Goal: Transaction & Acquisition: Download file/media

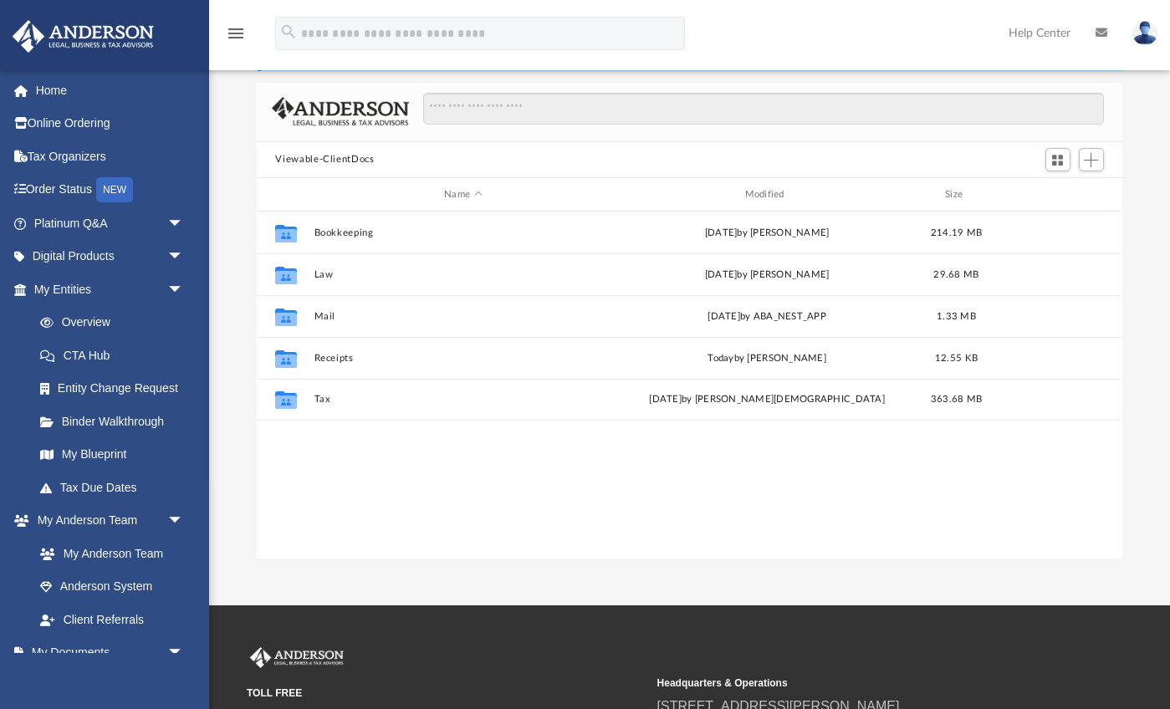
scroll to position [380, 865]
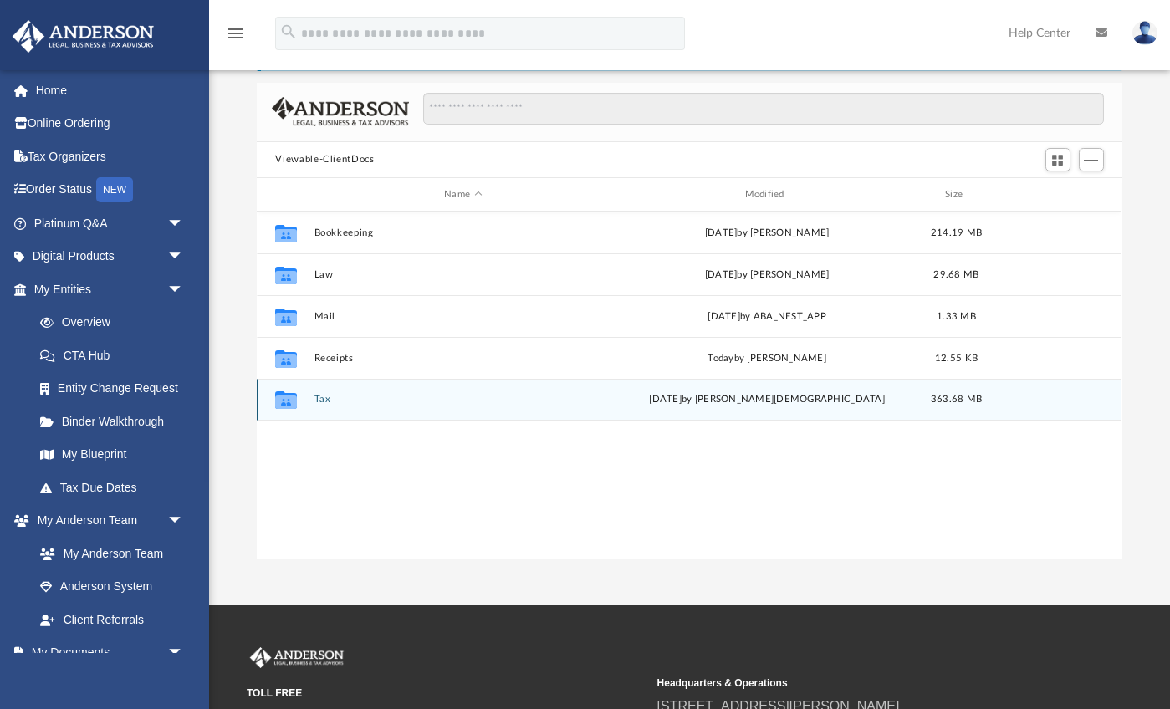
click at [325, 398] on button "Tax" at bounding box center [462, 400] width 297 height 11
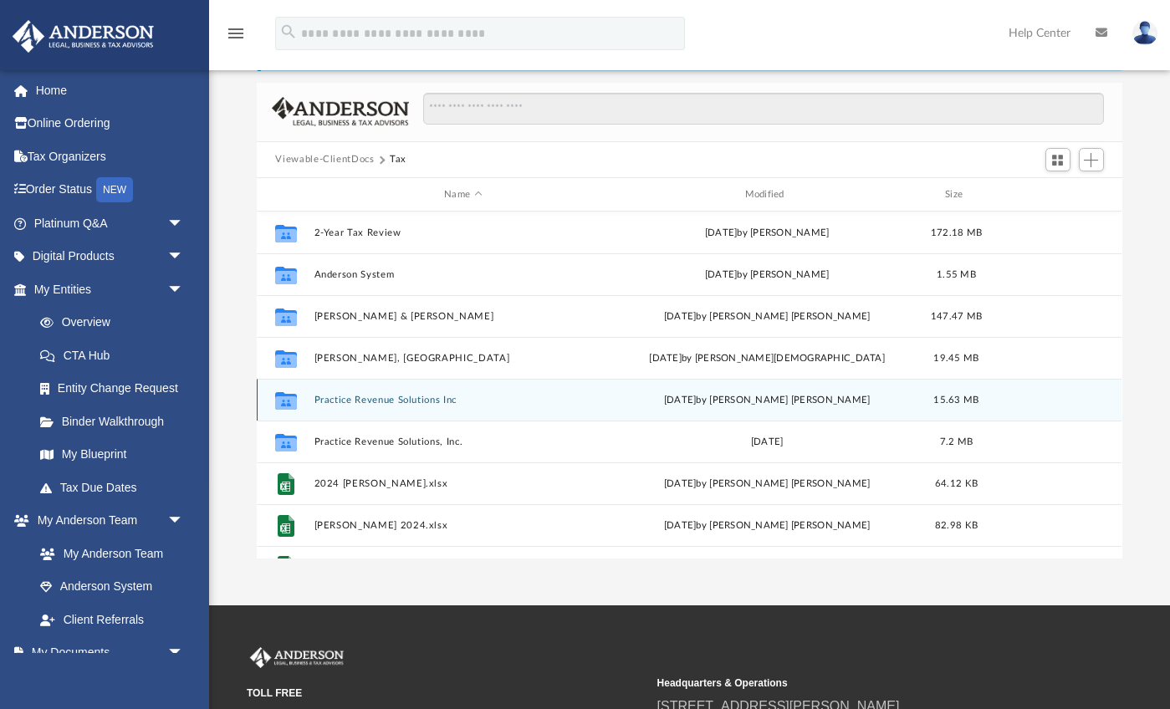
click at [388, 396] on button "Practice Revenue Solutions Inc" at bounding box center [462, 400] width 297 height 11
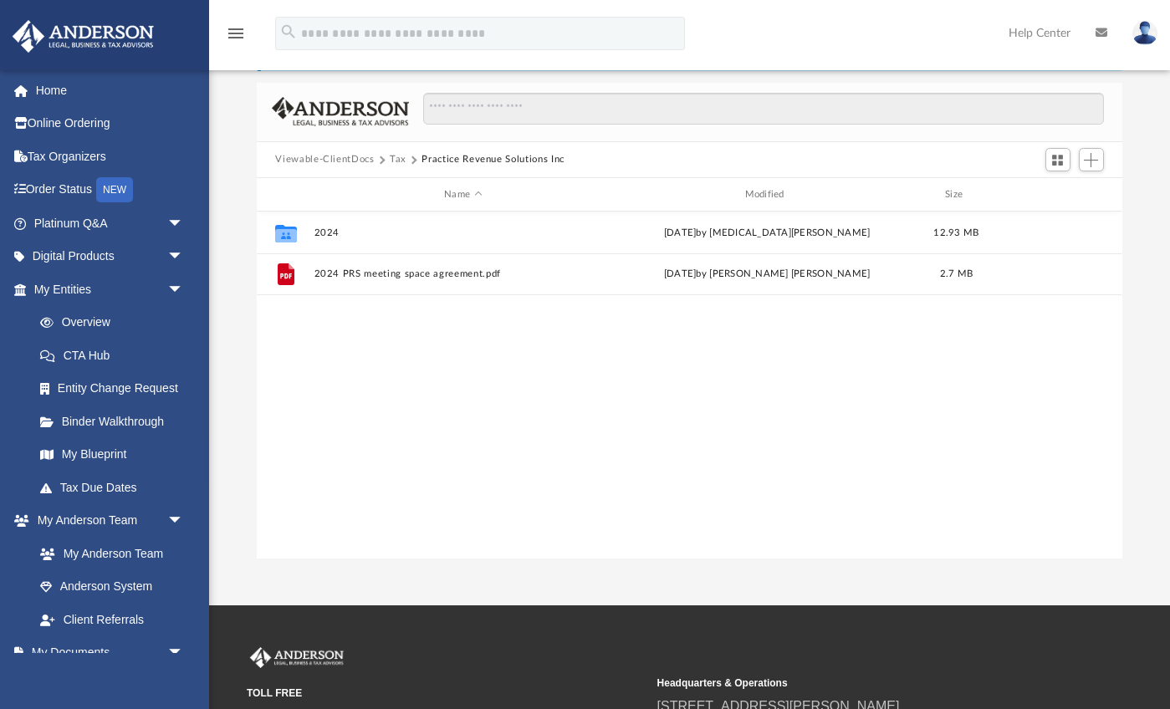
click at [396, 163] on button "Tax" at bounding box center [398, 159] width 17 height 15
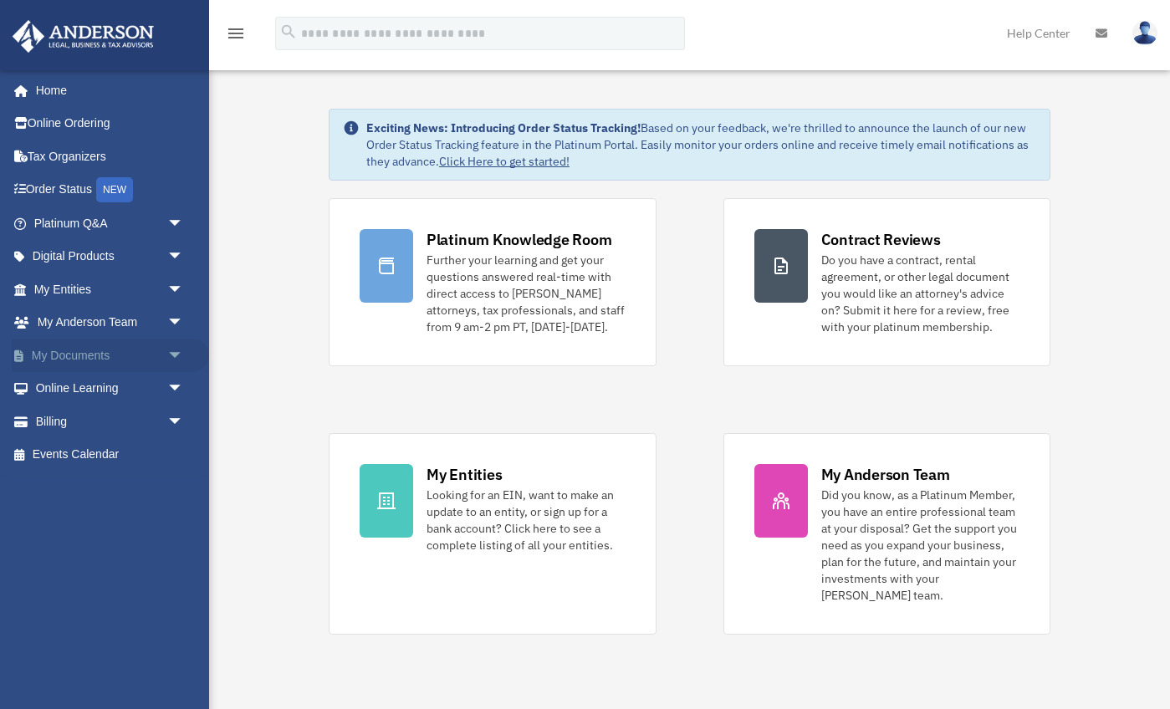
click at [175, 346] on span "arrow_drop_down" at bounding box center [183, 356] width 33 height 34
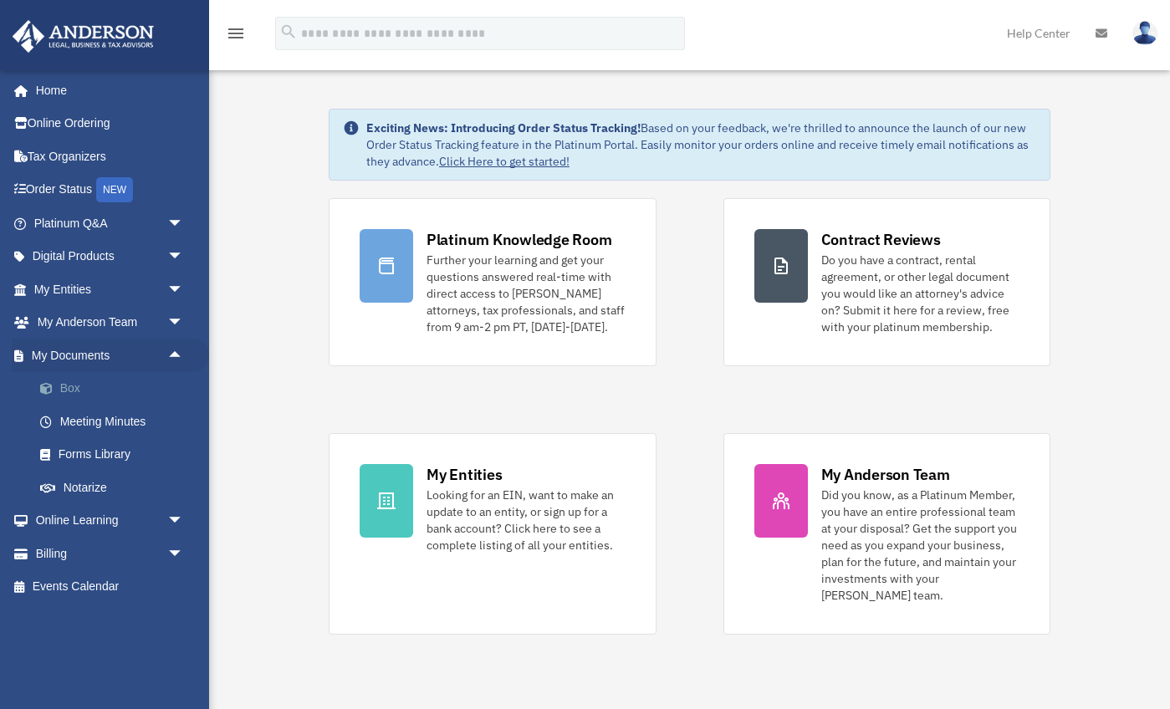
click at [74, 383] on link "Box" at bounding box center [116, 388] width 186 height 33
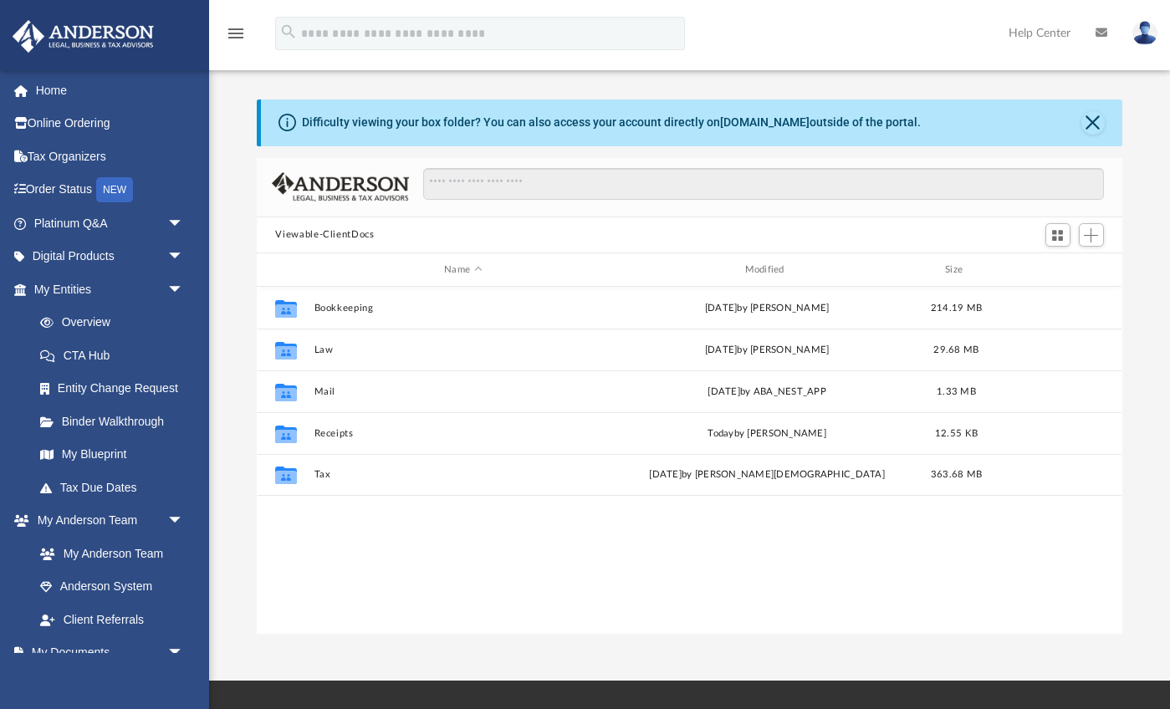
scroll to position [380, 865]
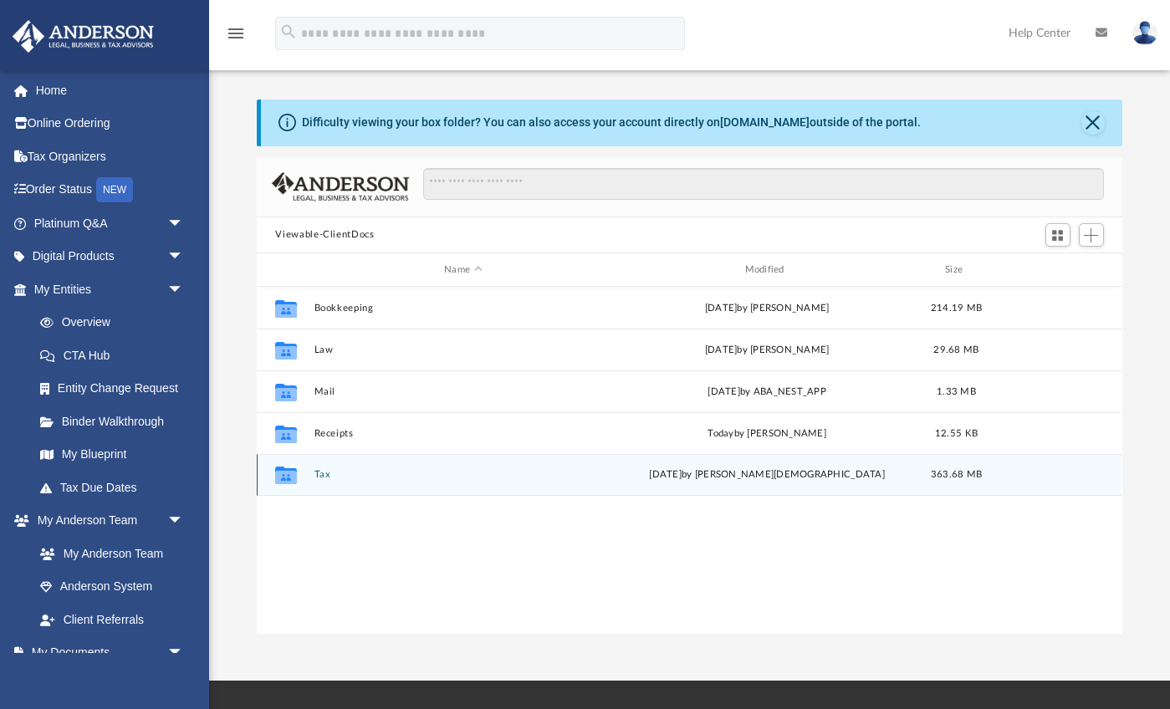
click at [324, 474] on button "Tax" at bounding box center [462, 475] width 297 height 11
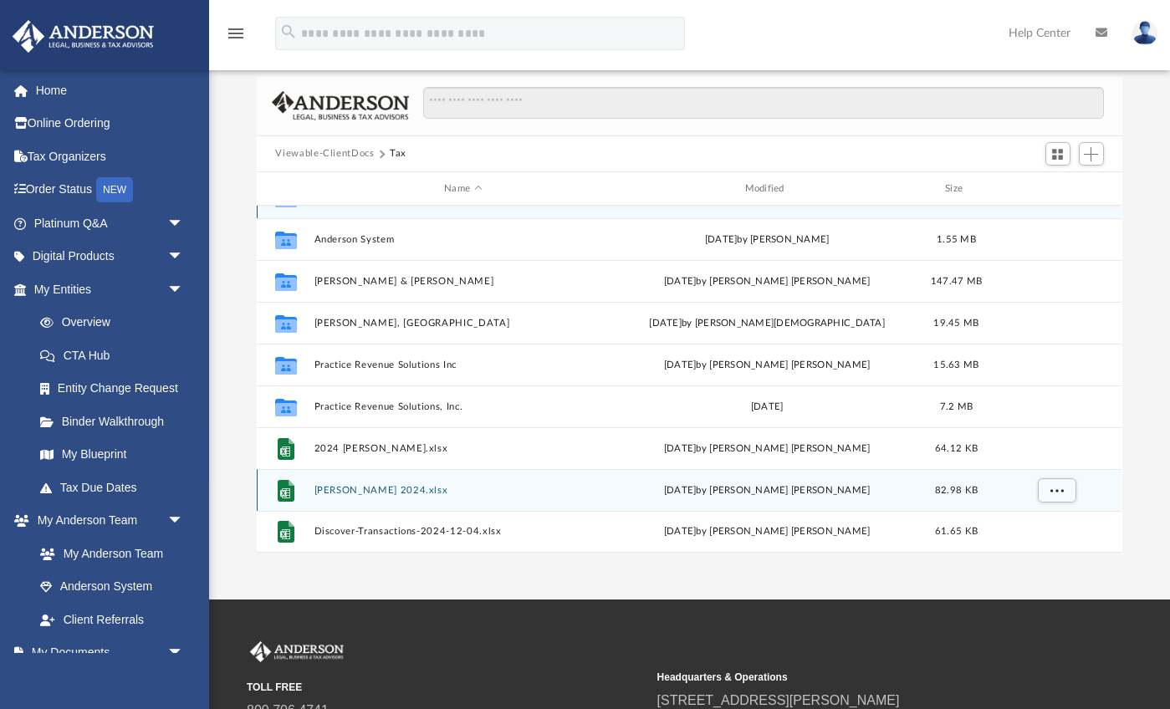
scroll to position [87, 0]
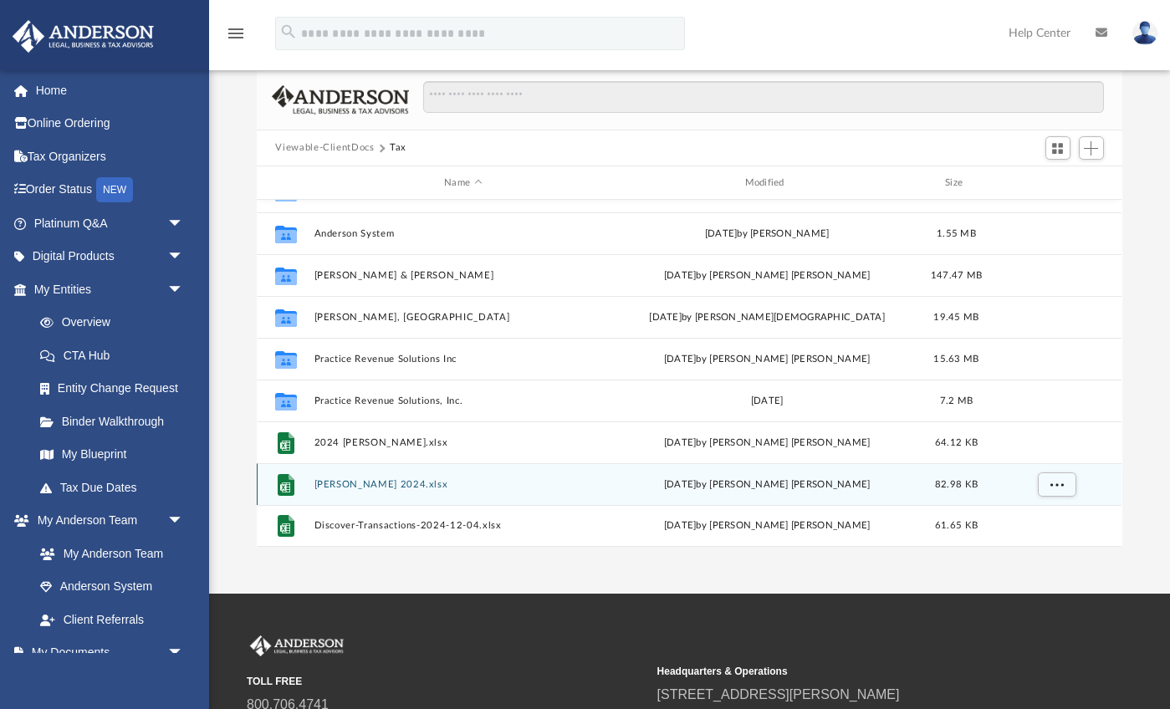
click at [344, 482] on button "[PERSON_NAME] 2024.xlsx" at bounding box center [462, 484] width 297 height 11
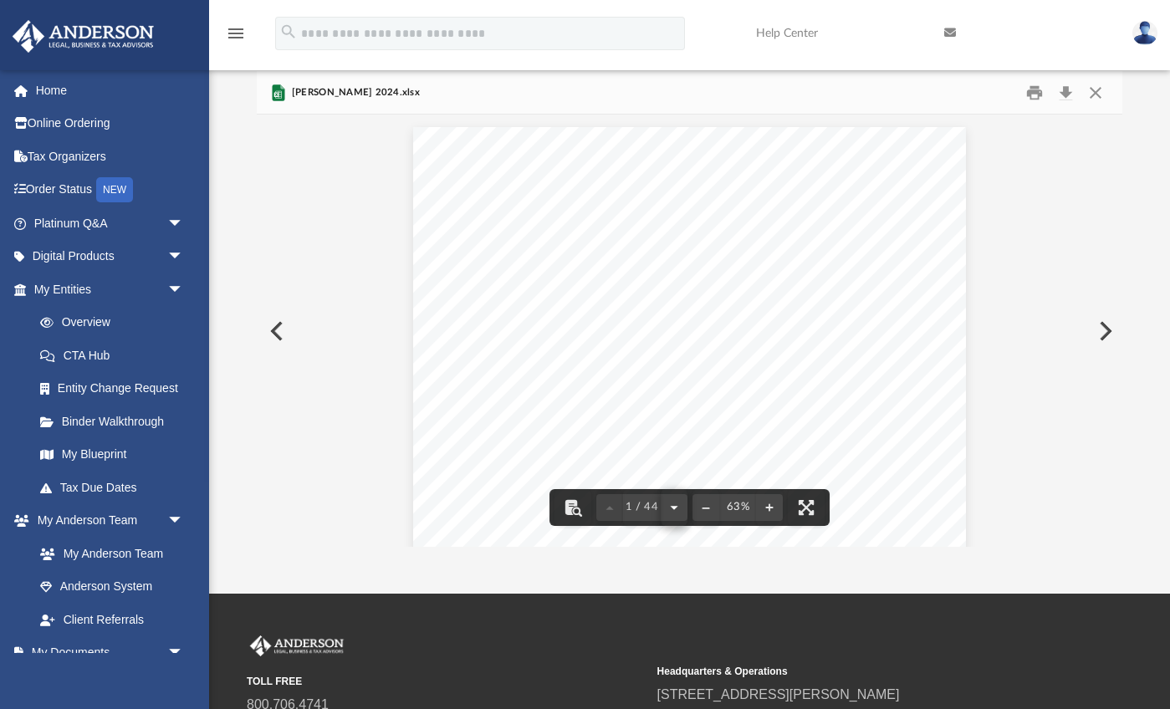
click at [672, 512] on button "File preview" at bounding box center [674, 507] width 27 height 37
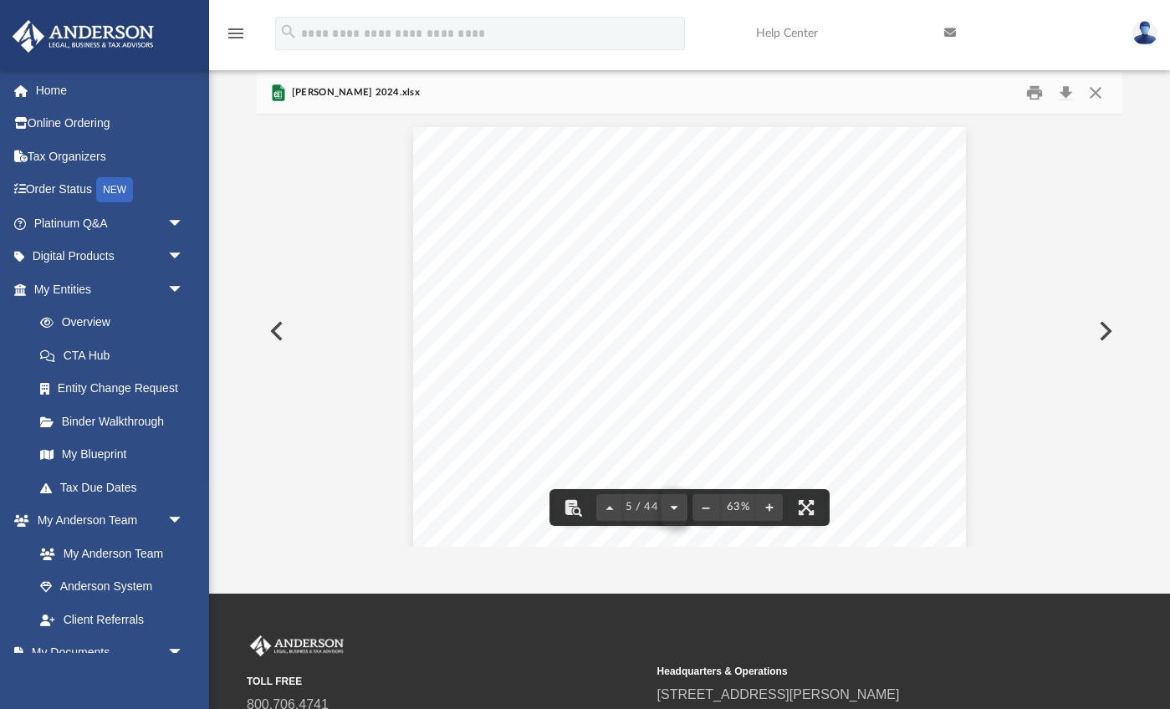
click at [672, 512] on button "File preview" at bounding box center [674, 507] width 27 height 37
click at [672, 512] on div "Chase7228_Activity20240101_2024 Transaction D Post Date Description Category Ty…" at bounding box center [689, 330] width 865 height 431
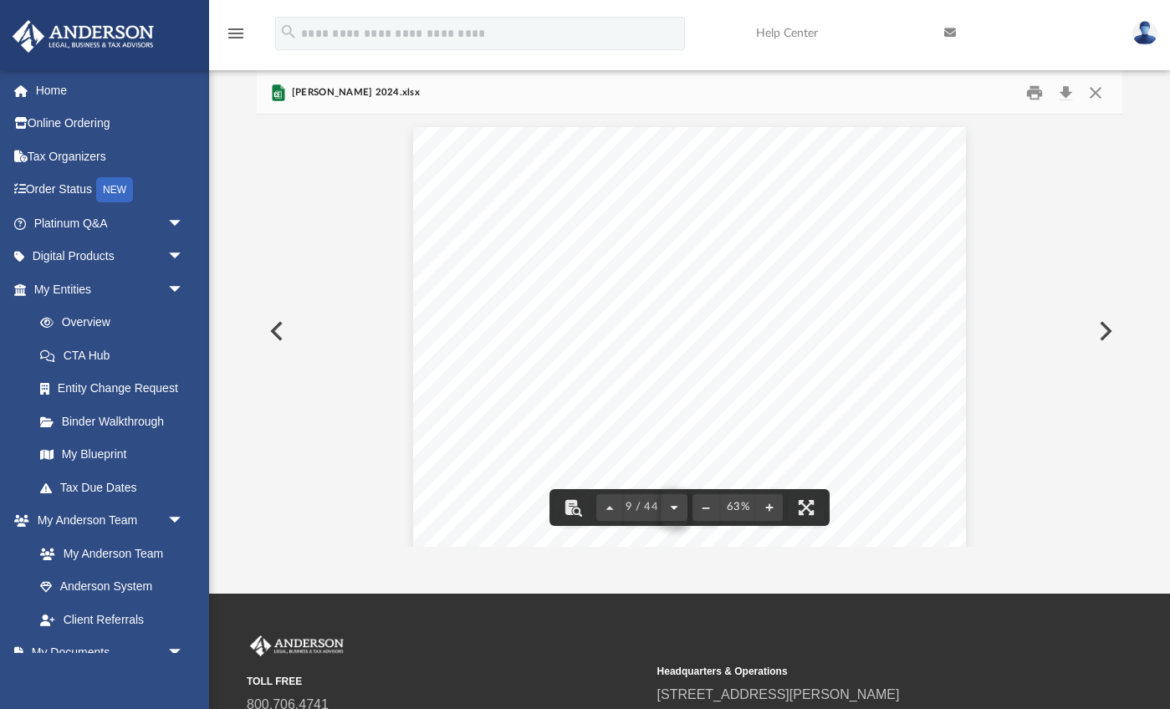
click at [672, 512] on button "File preview" at bounding box center [674, 507] width 27 height 37
click at [672, 512] on div "Chase7228_Activity20240101_2024 Transaction D Post Date Description Category Ty…" at bounding box center [689, 330] width 865 height 431
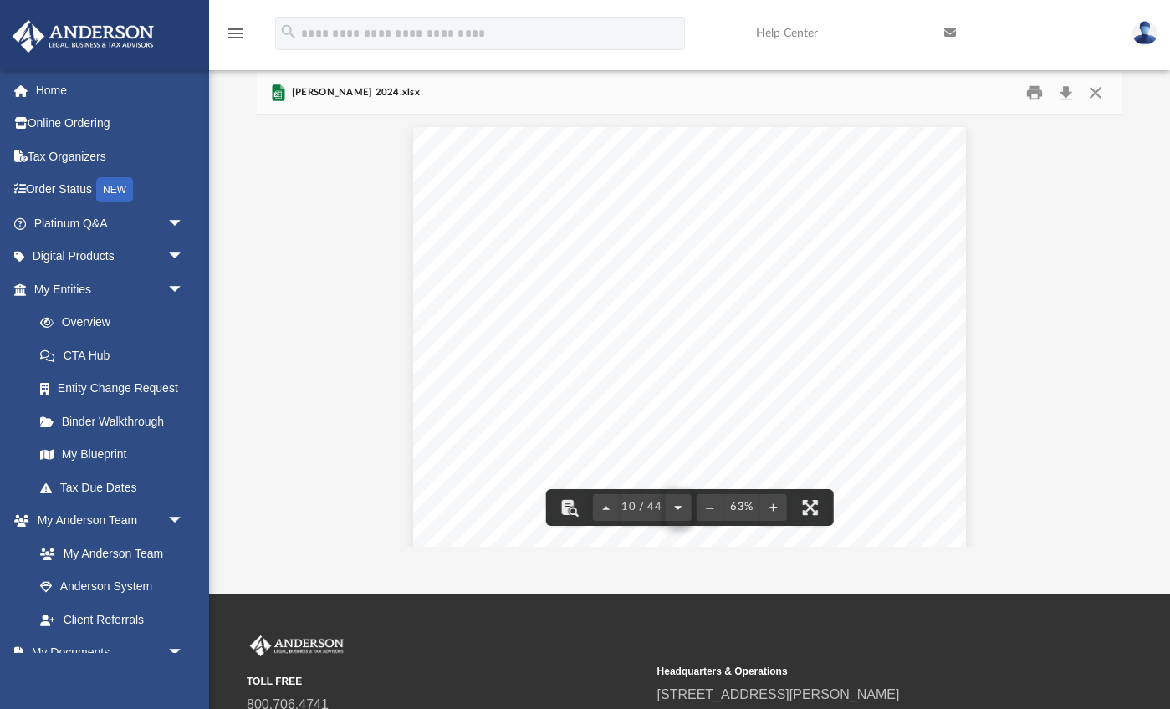
click at [672, 512] on button "File preview" at bounding box center [678, 507] width 27 height 37
click at [672, 512] on div "Chase7228_Activity20240101_2024 8/27/2024 8/27/2024 ANC*ANCESTRY.COM Bills & Ut…" at bounding box center [689, 330] width 865 height 431
click at [672, 512] on button "File preview" at bounding box center [678, 507] width 27 height 37
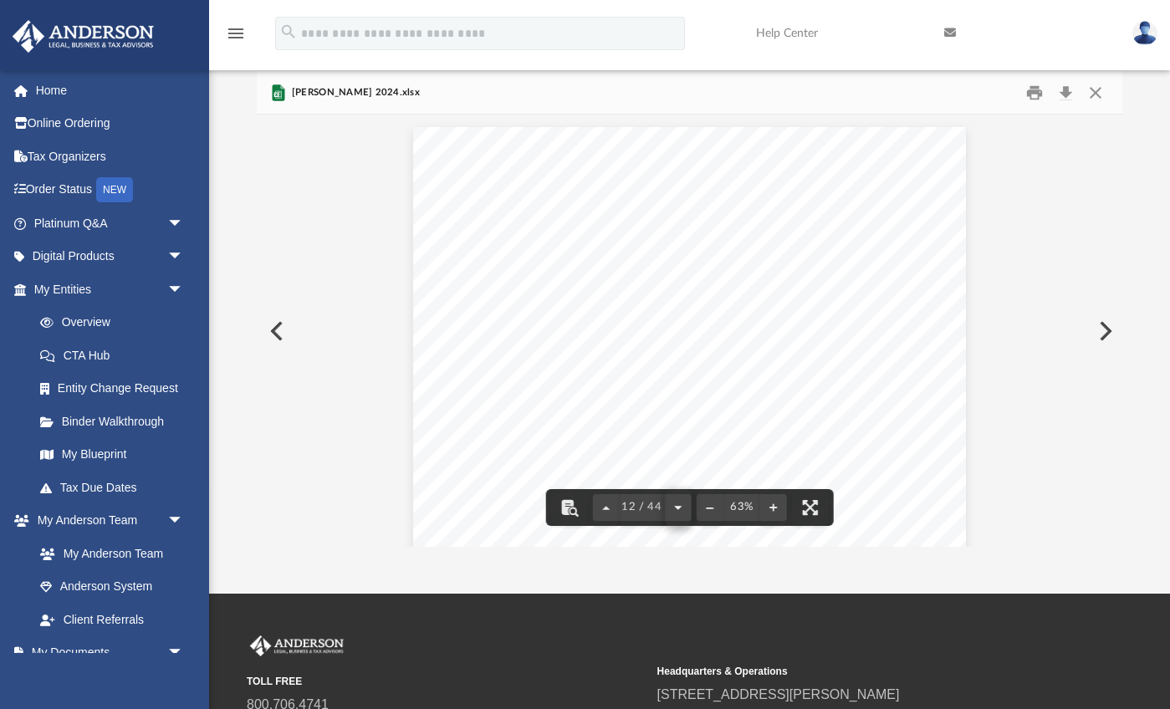
click at [672, 512] on button "File preview" at bounding box center [678, 507] width 27 height 37
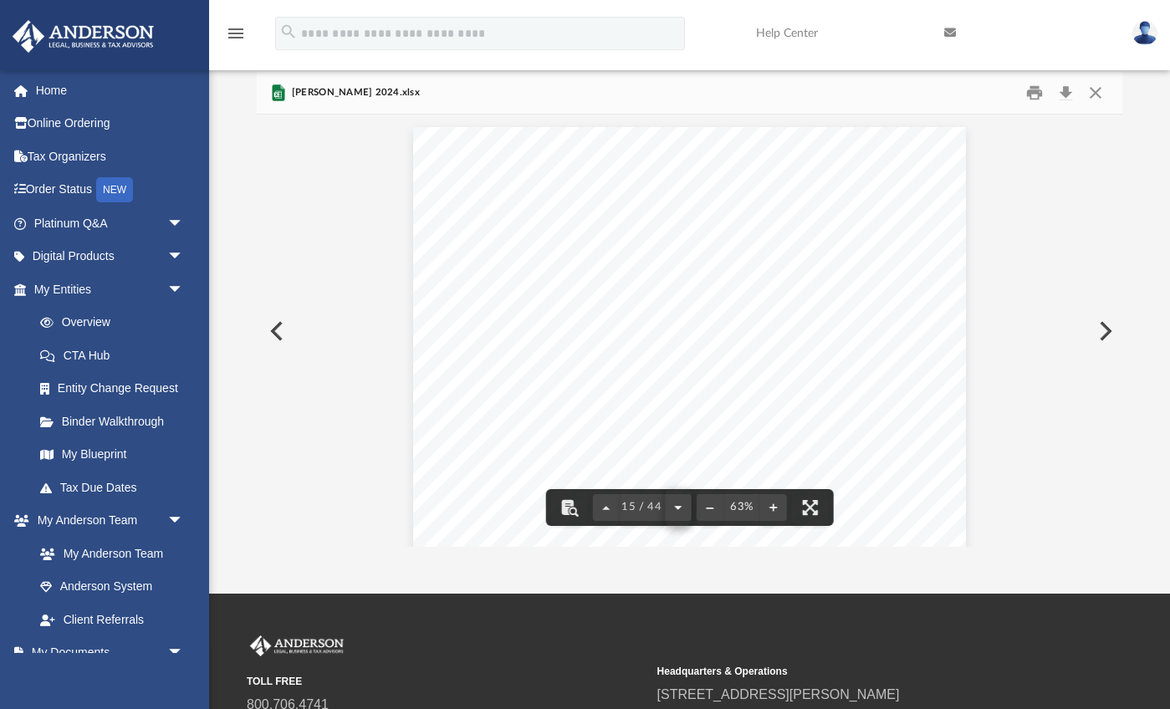
scroll to position [6333, 0]
click at [672, 512] on button "File preview" at bounding box center [678, 507] width 27 height 37
click at [672, 512] on div "Chase7228_Activity20240101_2024 11/20/2024 11/22/2024 CHICK-FIL-A #03321 Food &…" at bounding box center [689, 330] width 865 height 431
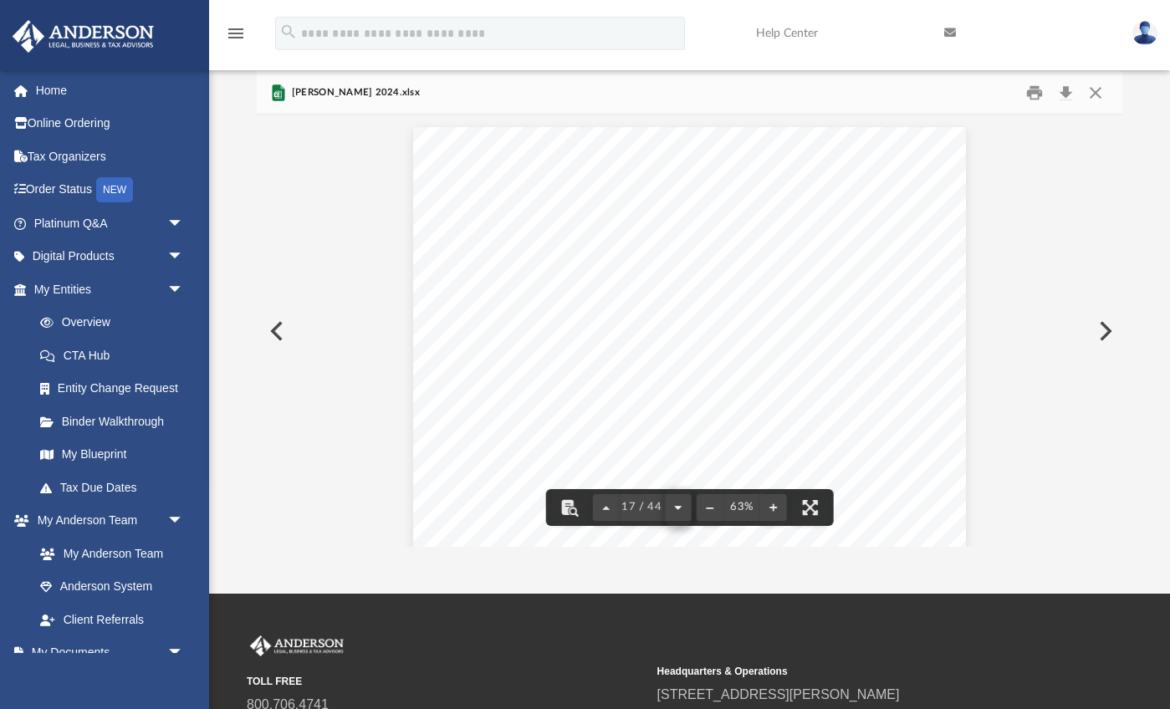
click at [672, 512] on button "File preview" at bounding box center [678, 507] width 27 height 37
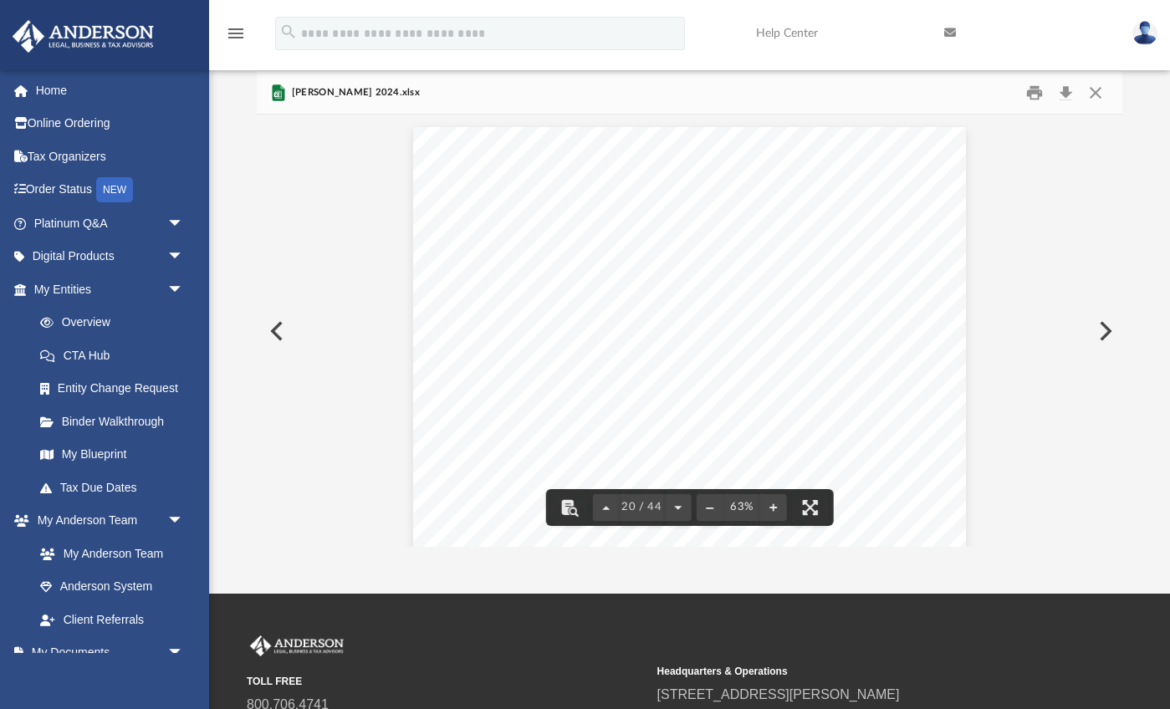
click at [676, 508] on button "File preview" at bounding box center [678, 507] width 27 height 37
click at [676, 508] on div "Chase7228_Activity20240101_2024 7/22/2024 7/23/2024 SCOUT &amp; CELLAR Food & D…" at bounding box center [689, 330] width 865 height 431
click at [676, 508] on button "File preview" at bounding box center [678, 507] width 27 height 37
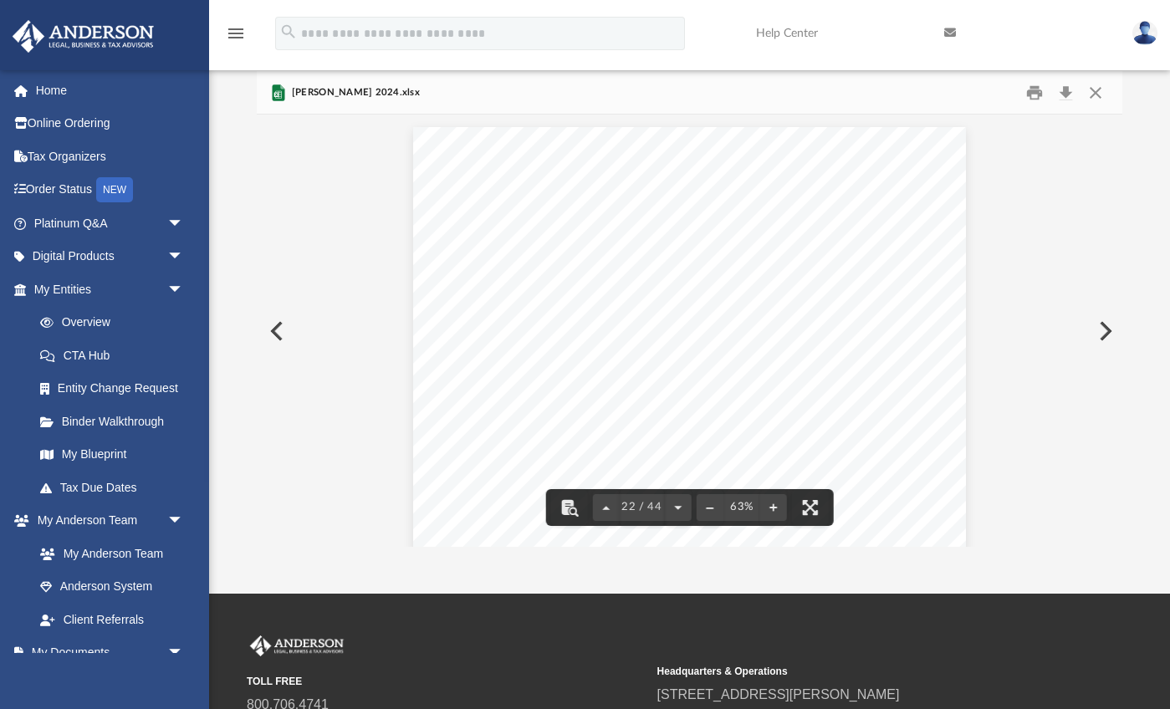
scroll to position [9499, 0]
click at [676, 508] on div "Page 22" at bounding box center [689, 341] width 553 height 452
click at [676, 508] on button "File preview" at bounding box center [678, 507] width 27 height 37
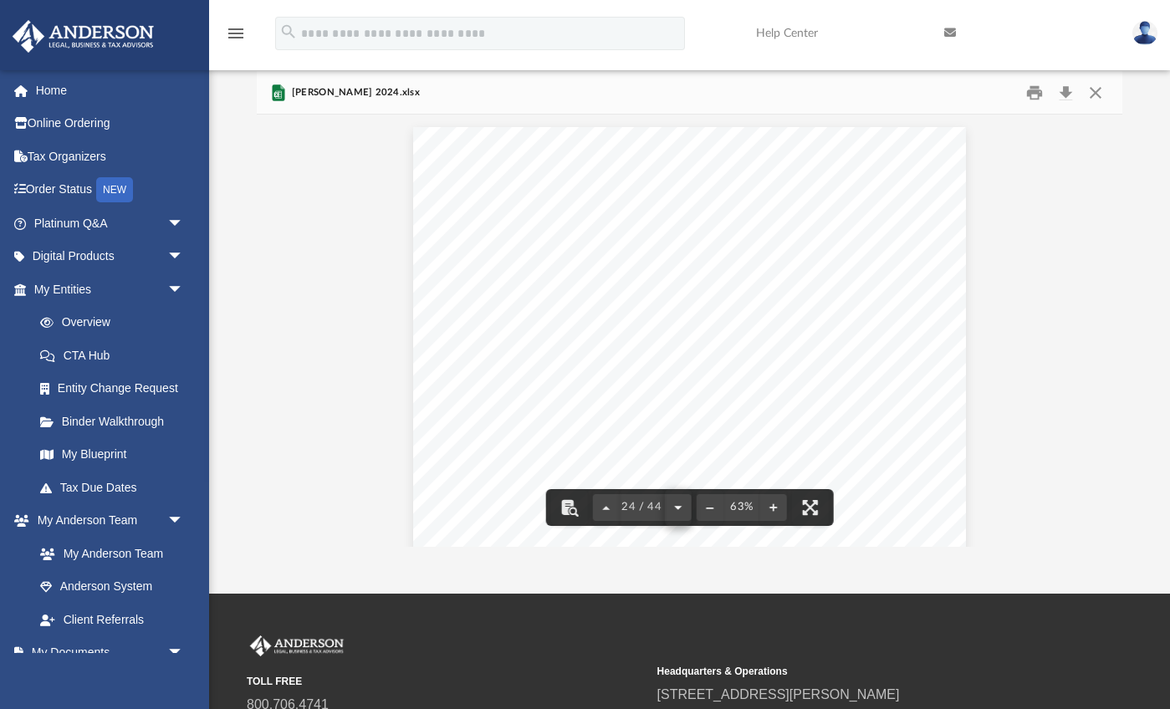
click at [676, 508] on button "File preview" at bounding box center [678, 507] width 27 height 37
click at [676, 508] on div "Chase7228_Activity20240101_2024 6/3/2024 6/4/2024 SP RYZESUPERFOODS Groceries S…" at bounding box center [689, 330] width 865 height 431
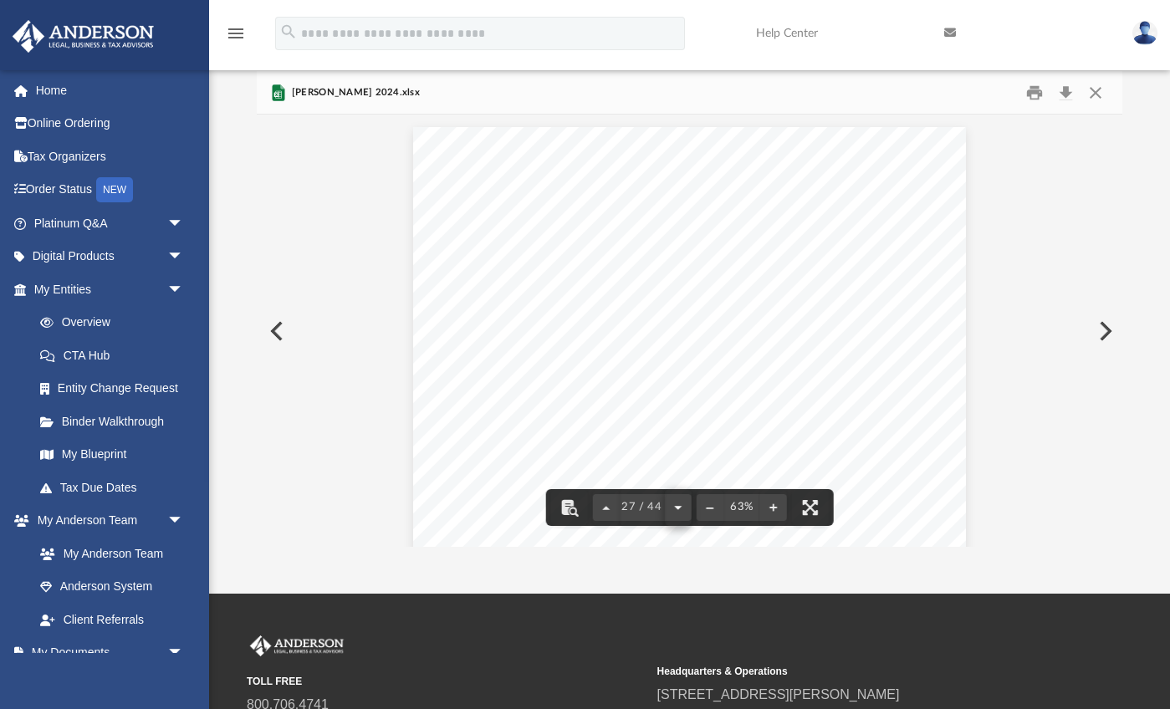
scroll to position [11761, 0]
click at [676, 508] on button "File preview" at bounding box center [678, 507] width 27 height 37
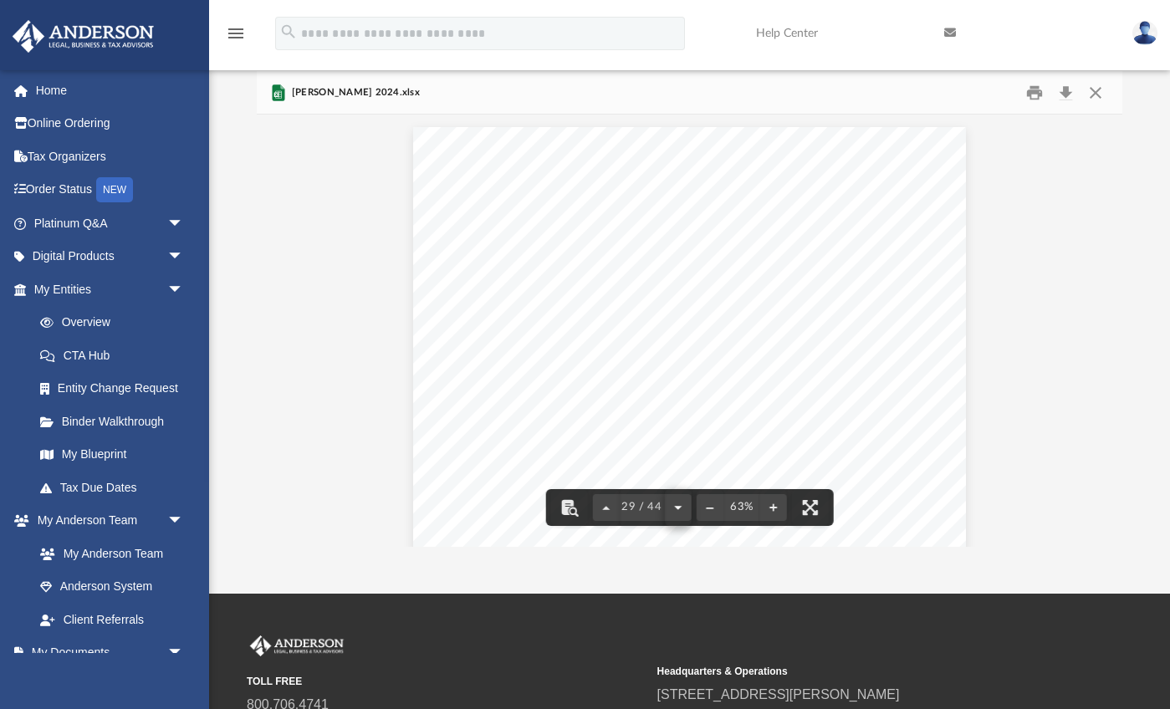
click at [676, 508] on button "File preview" at bounding box center [678, 507] width 27 height 37
click at [676, 508] on div "Chase7228_Activity20240101_2024 2/19/2024 2/20/2024 MGM TURF INC Home Sale -124…" at bounding box center [689, 330] width 865 height 431
click at [676, 508] on div "Page 30" at bounding box center [689, 341] width 553 height 452
click at [676, 508] on button "File preview" at bounding box center [678, 507] width 27 height 37
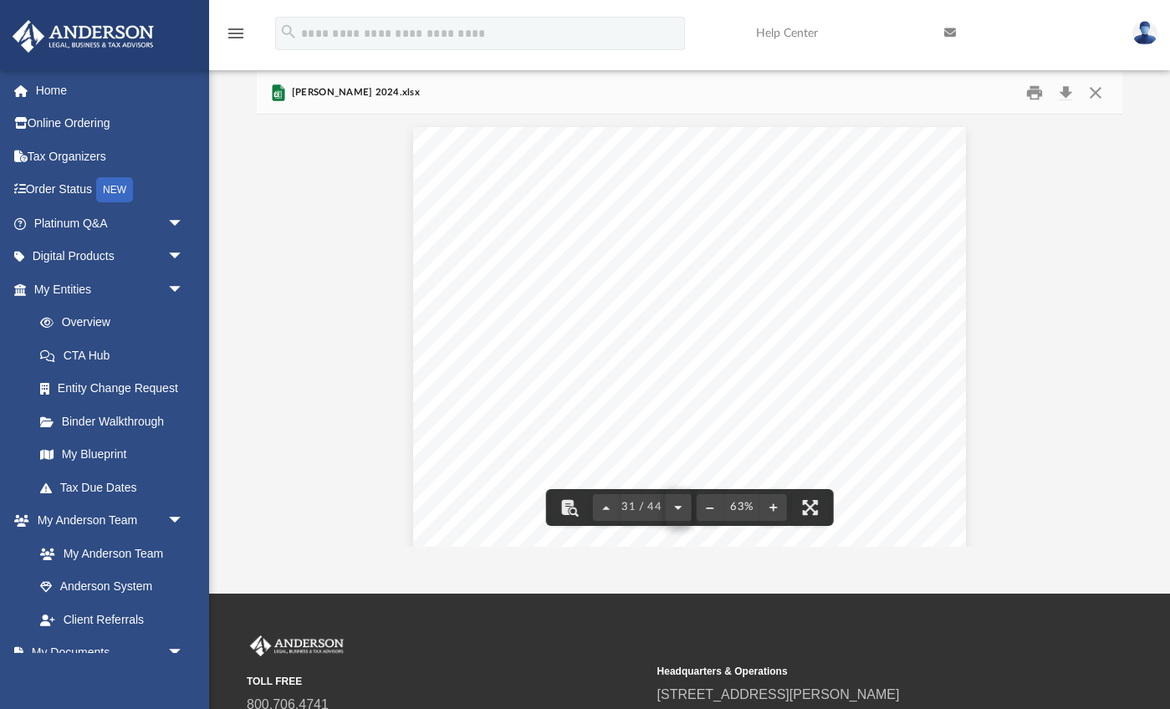
click at [676, 508] on button "File preview" at bounding box center [678, 507] width 27 height 37
click at [676, 508] on div "Page 32" at bounding box center [689, 341] width 553 height 452
click at [676, 508] on button "File preview" at bounding box center [678, 507] width 27 height 37
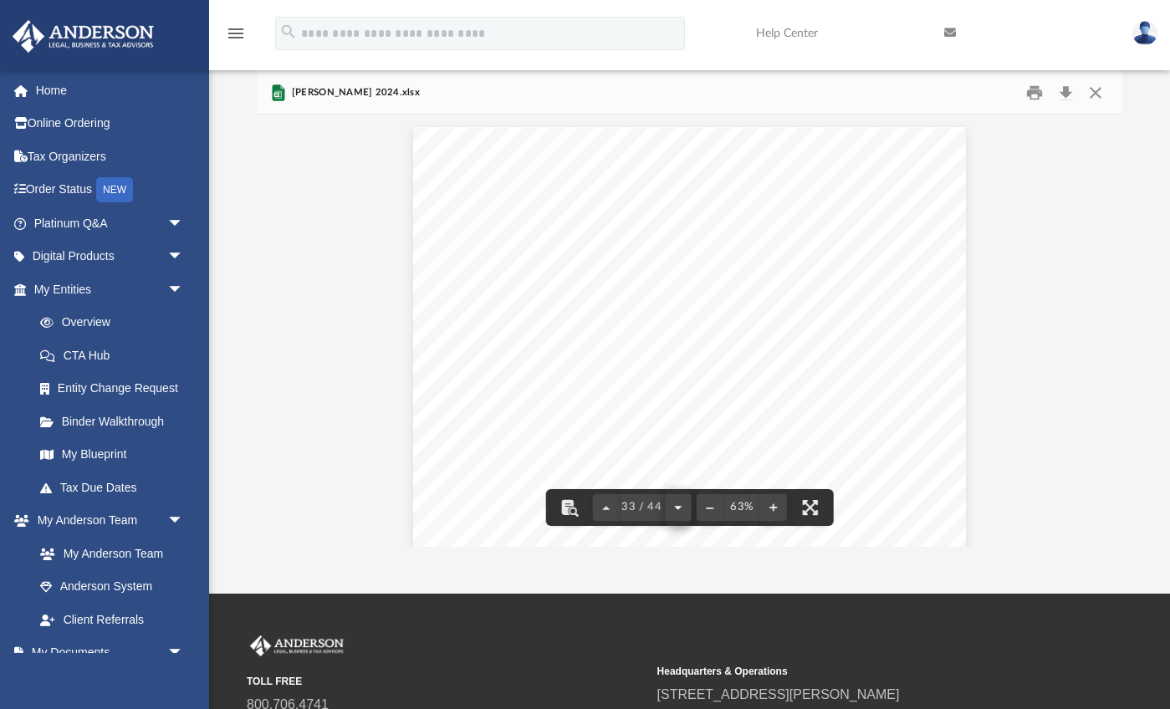
click at [676, 508] on div "Chase7228_Activity20240101_2024 12/3/2024 12/3/2024 ENERGY OGRE Professional Se…" at bounding box center [689, 330] width 865 height 431
click at [676, 508] on button "File preview" at bounding box center [678, 507] width 27 height 37
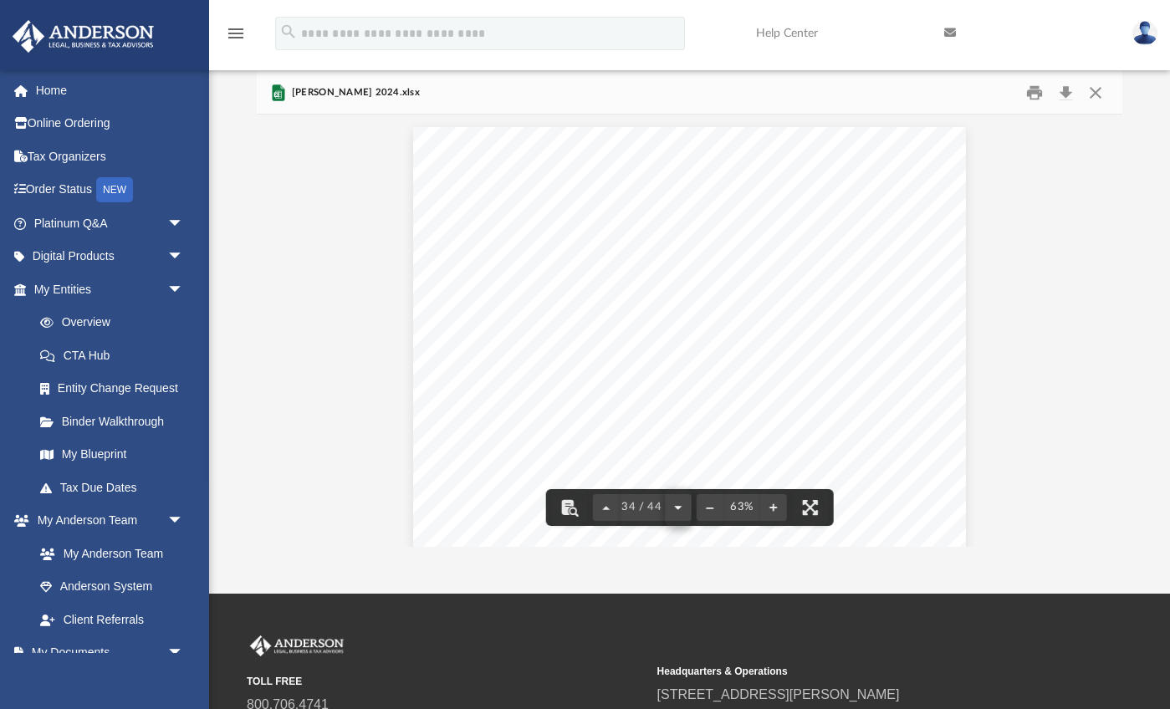
click at [676, 508] on div "Page 34" at bounding box center [689, 341] width 553 height 452
click at [676, 508] on button "File preview" at bounding box center [678, 507] width 27 height 37
click at [676, 508] on div "Page 35" at bounding box center [689, 341] width 553 height 452
click at [676, 508] on button "File preview" at bounding box center [678, 507] width 27 height 37
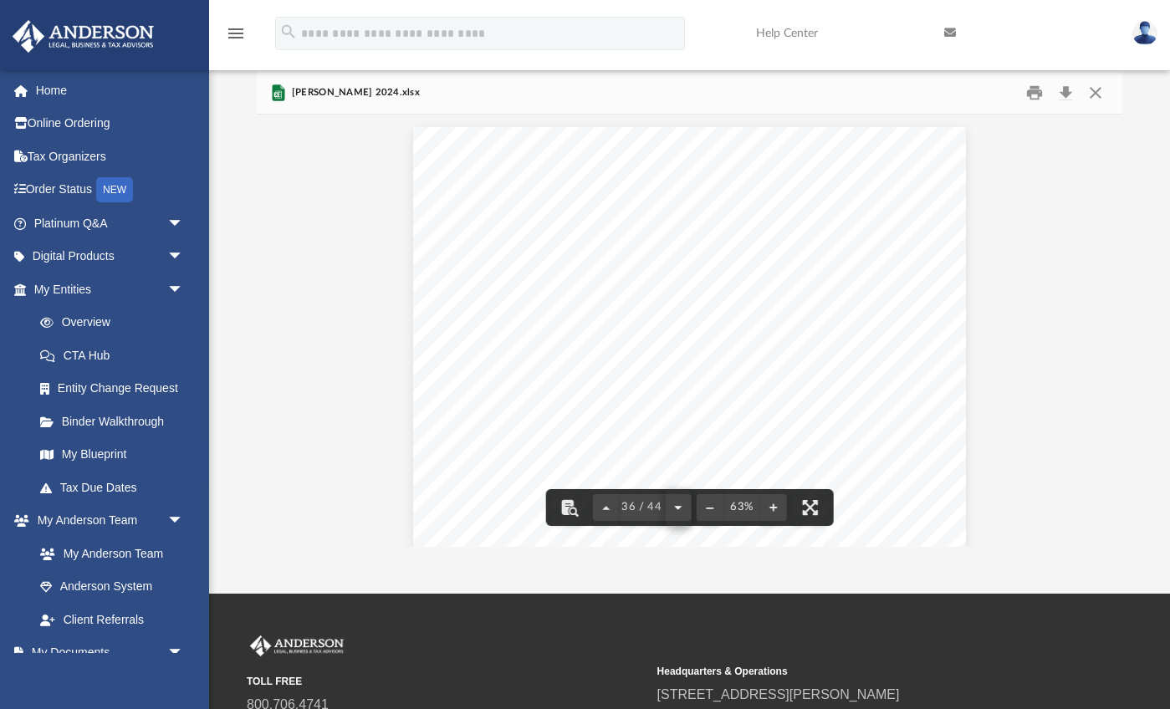
click at [676, 508] on div "Page 36" at bounding box center [689, 341] width 553 height 452
click at [676, 508] on button "File preview" at bounding box center [678, 507] width 27 height 37
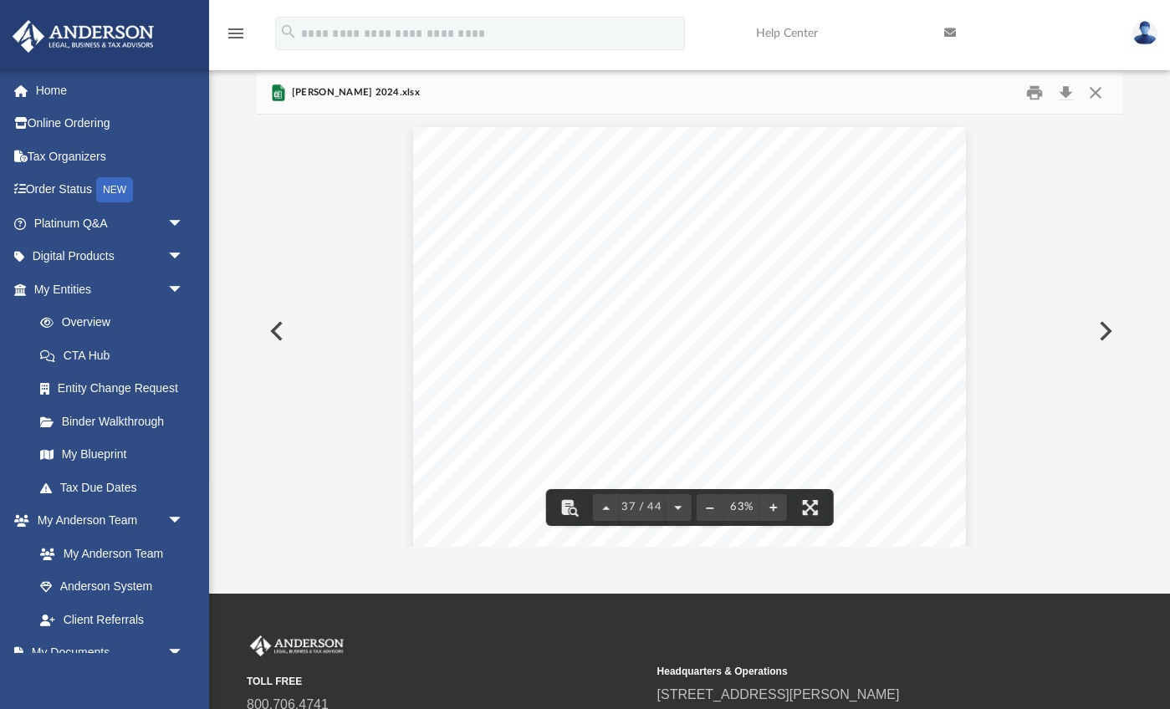
click at [676, 508] on button "File preview" at bounding box center [678, 507] width 27 height 37
click at [676, 508] on div "Page 39" at bounding box center [689, 341] width 553 height 452
click at [676, 508] on button "File preview" at bounding box center [678, 507] width 27 height 37
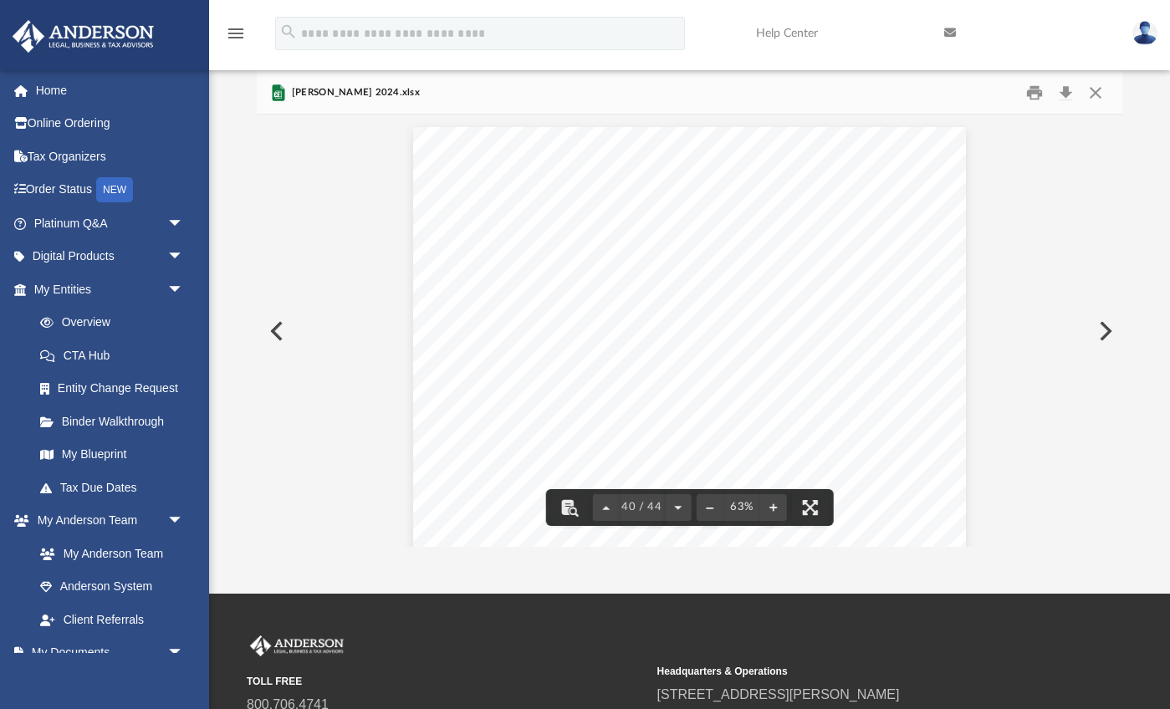
scroll to position [17642, 0]
click at [676, 508] on div "Page 40" at bounding box center [689, 341] width 553 height 452
click at [676, 508] on button "File preview" at bounding box center [678, 507] width 27 height 37
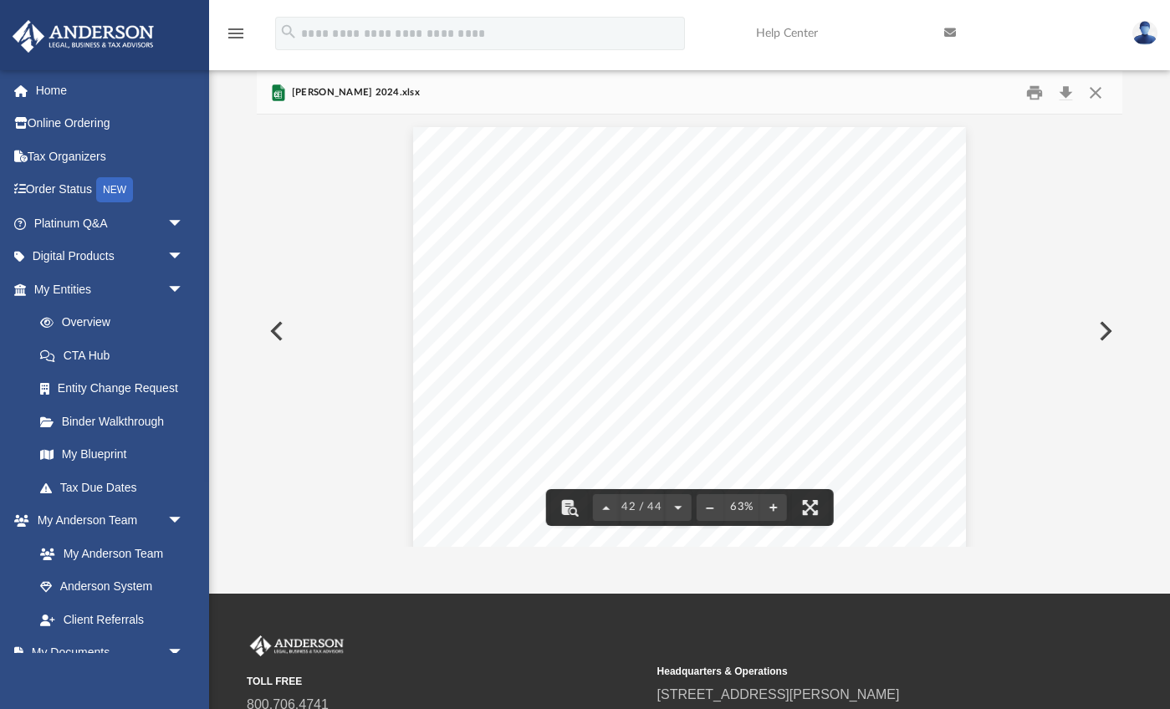
click at [676, 508] on button "File preview" at bounding box center [678, 507] width 27 height 37
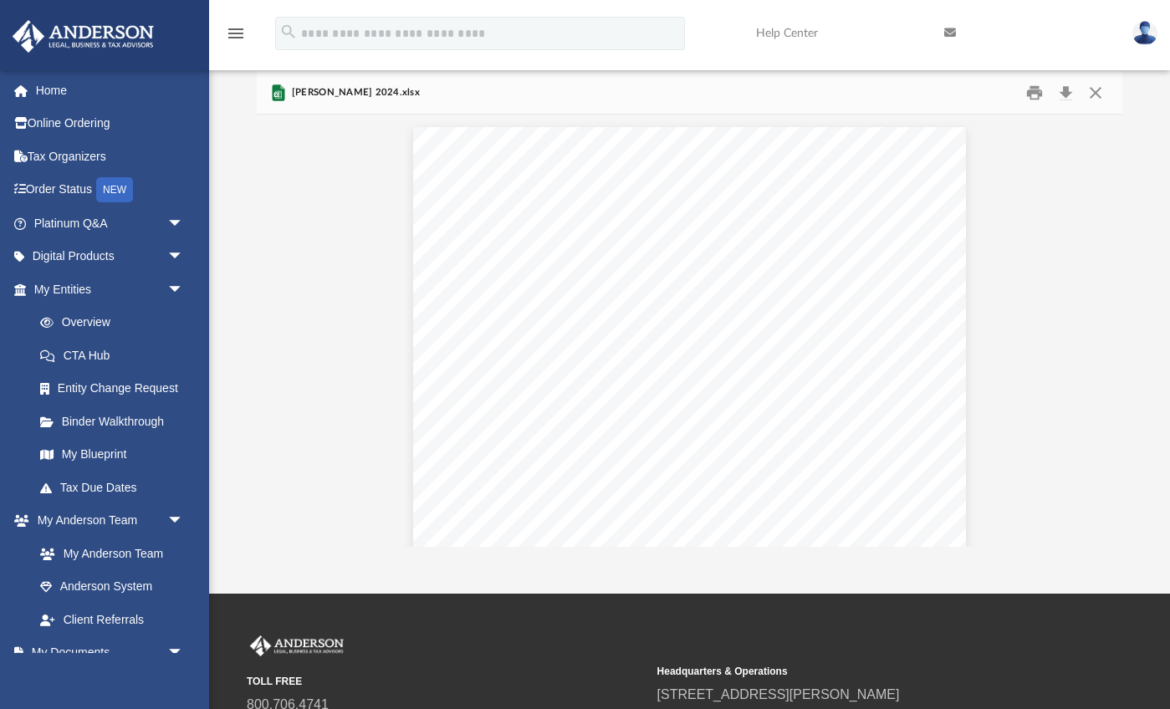
scroll to position [0, 0]
click at [1061, 91] on button "Download" at bounding box center [1066, 92] width 30 height 26
click at [1097, 90] on button "Close" at bounding box center [1095, 92] width 30 height 26
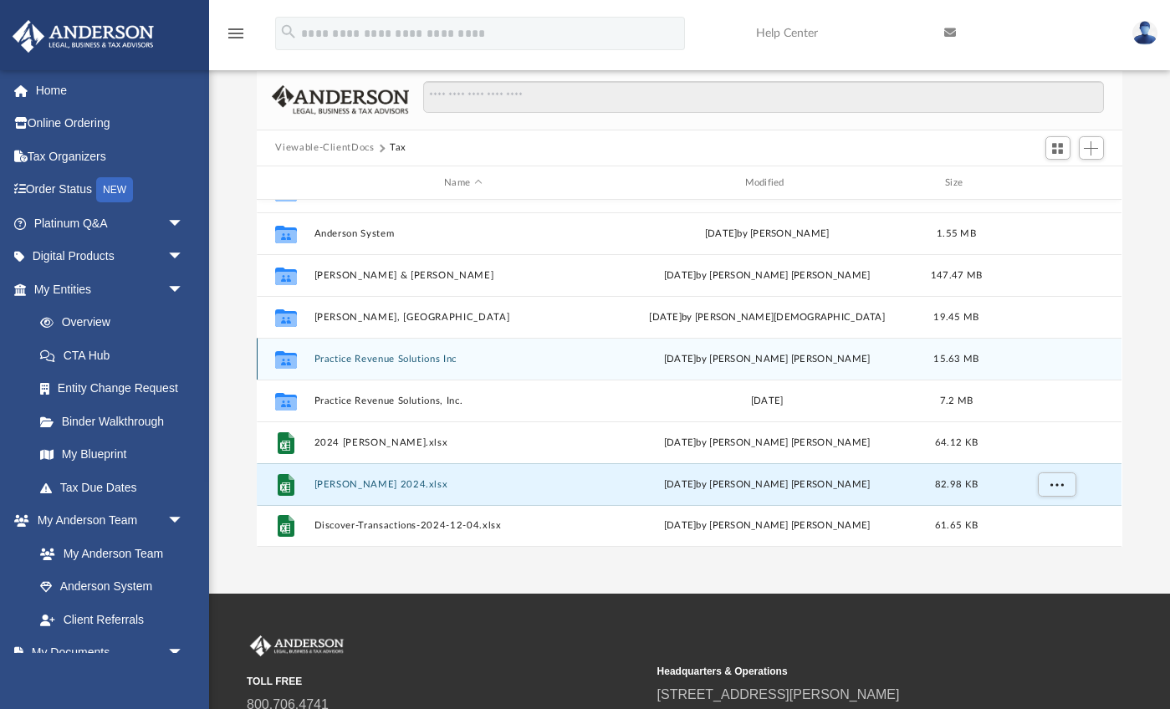
click at [381, 361] on button "Practice Revenue Solutions Inc" at bounding box center [462, 359] width 297 height 11
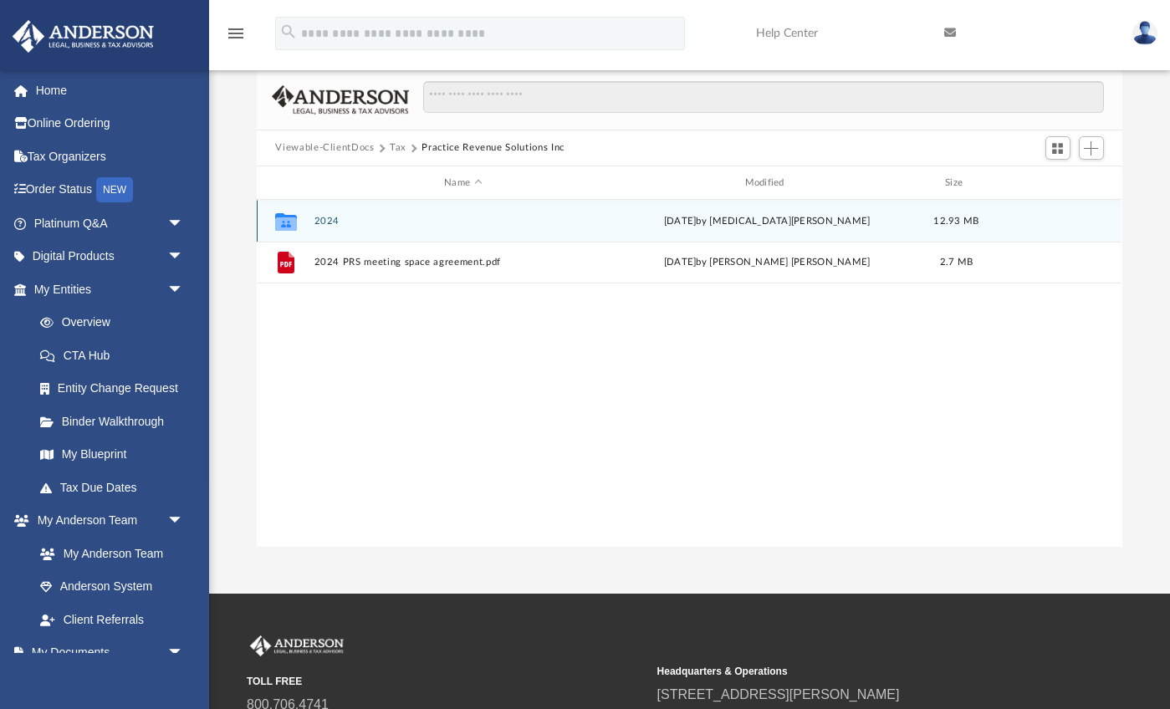
click at [327, 217] on button "2024" at bounding box center [462, 221] width 297 height 11
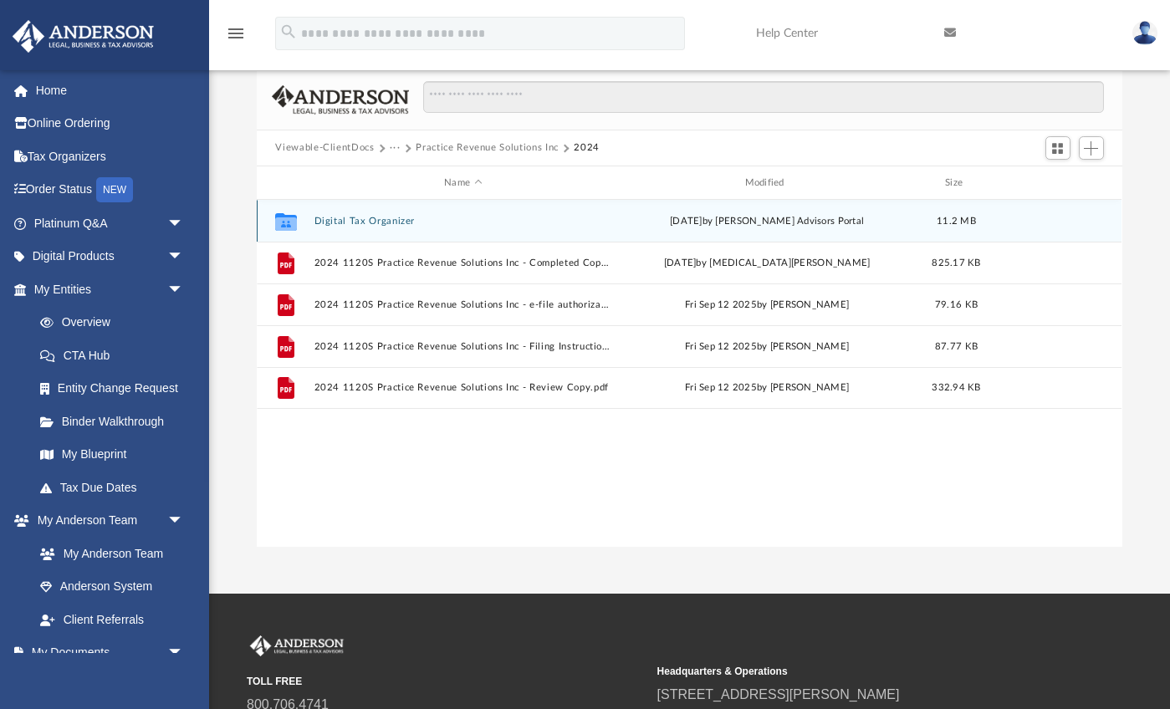
click at [348, 217] on button "Digital Tax Organizer" at bounding box center [462, 221] width 297 height 11
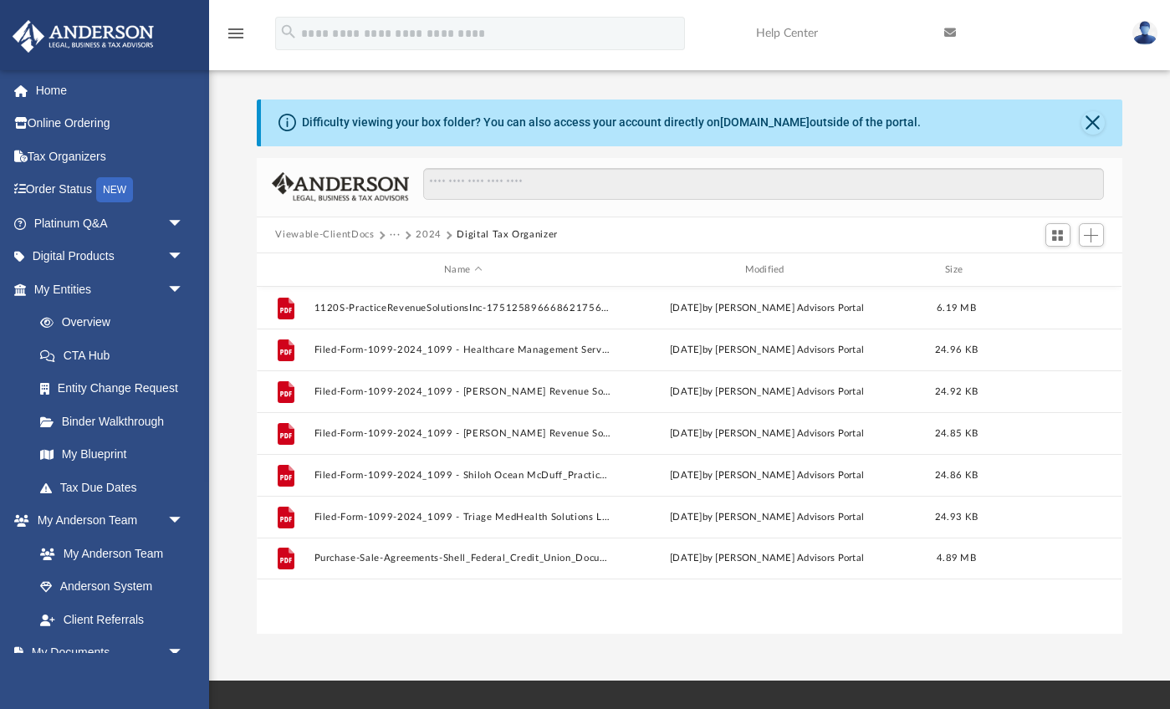
click at [428, 232] on button "2024" at bounding box center [429, 234] width 26 height 15
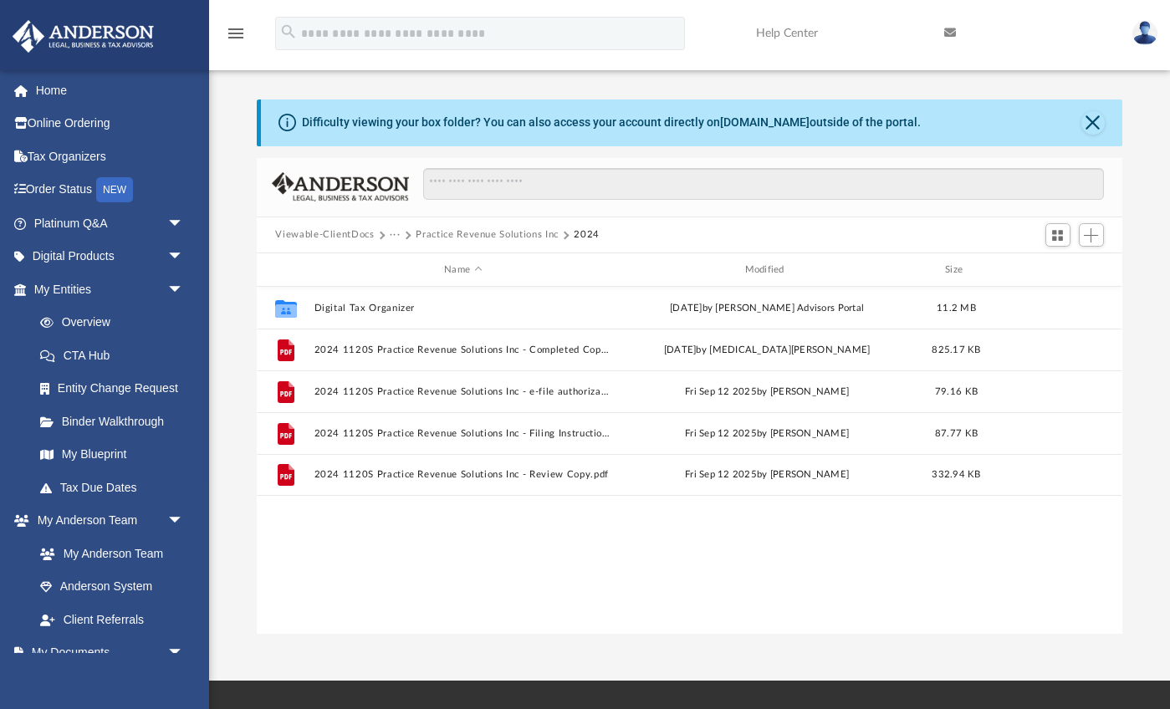
click at [426, 235] on button "Practice Revenue Solutions Inc" at bounding box center [487, 234] width 143 height 15
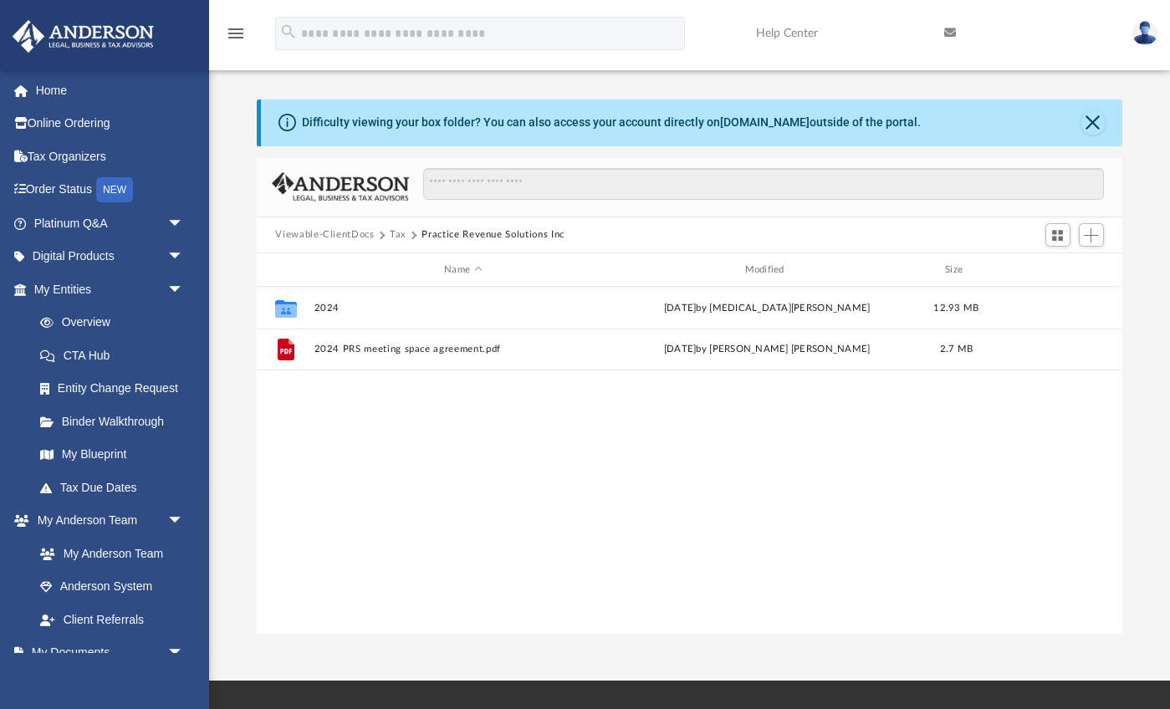
click at [400, 235] on button "Tax" at bounding box center [398, 234] width 17 height 15
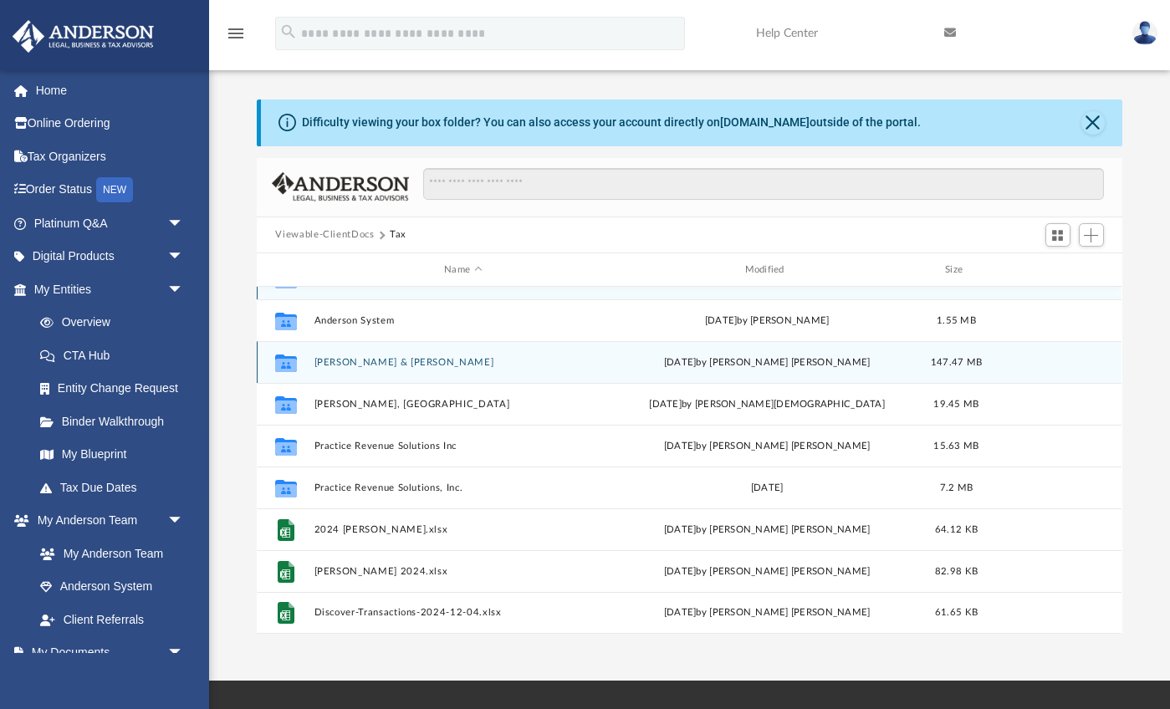
scroll to position [29, 0]
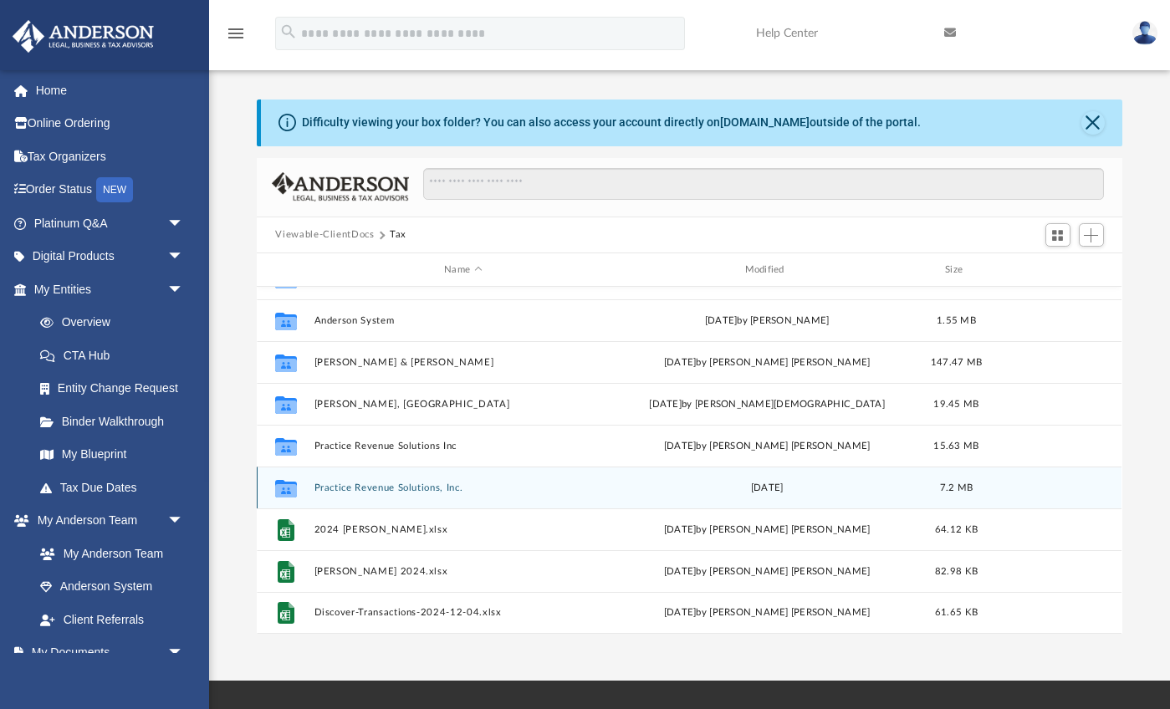
click at [397, 483] on button "Practice Revenue Solutions, Inc." at bounding box center [462, 487] width 297 height 11
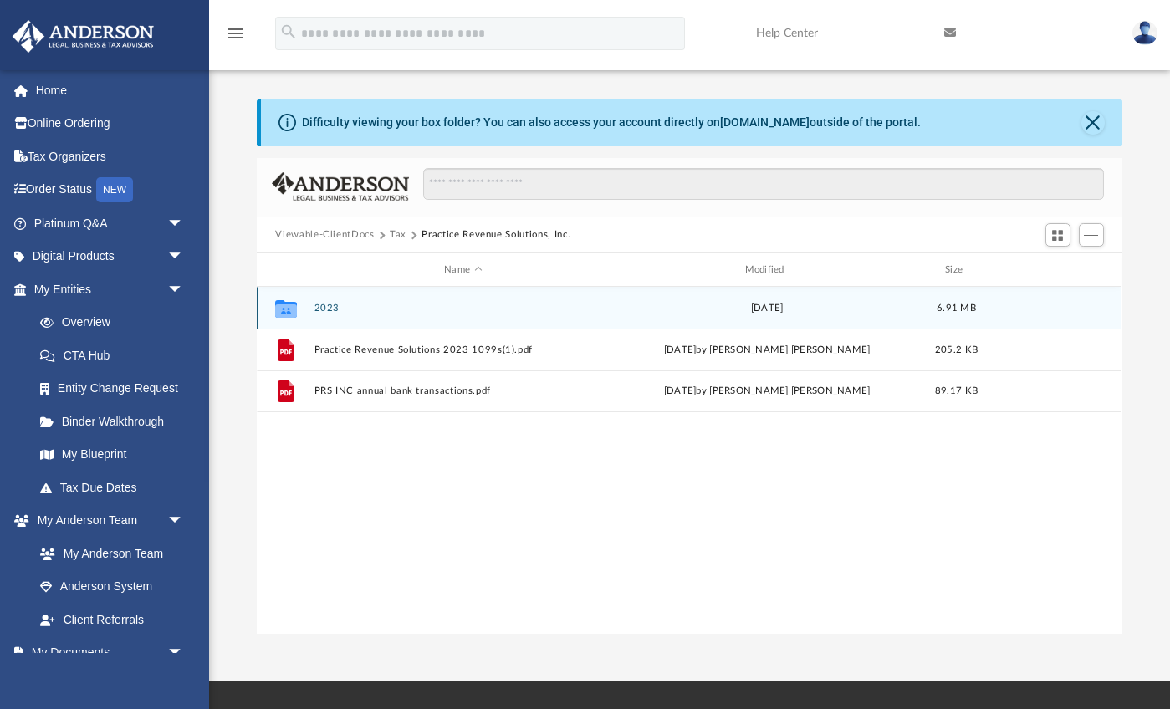
scroll to position [0, 0]
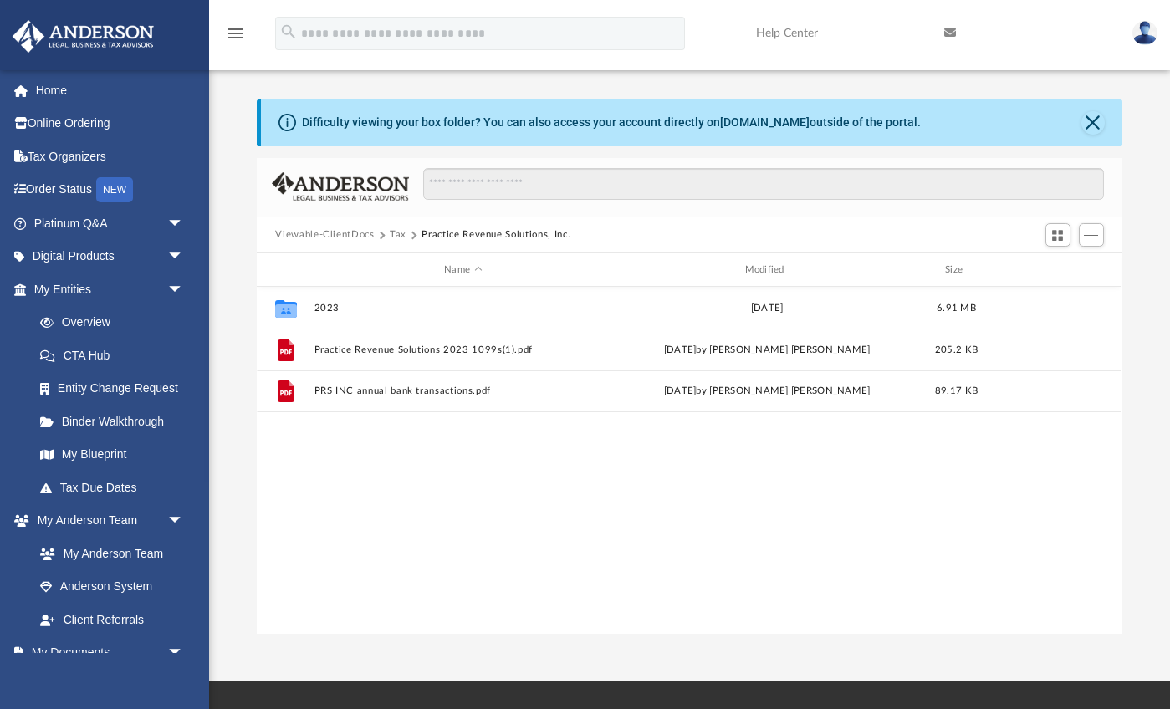
click at [393, 232] on button "Tax" at bounding box center [398, 234] width 17 height 15
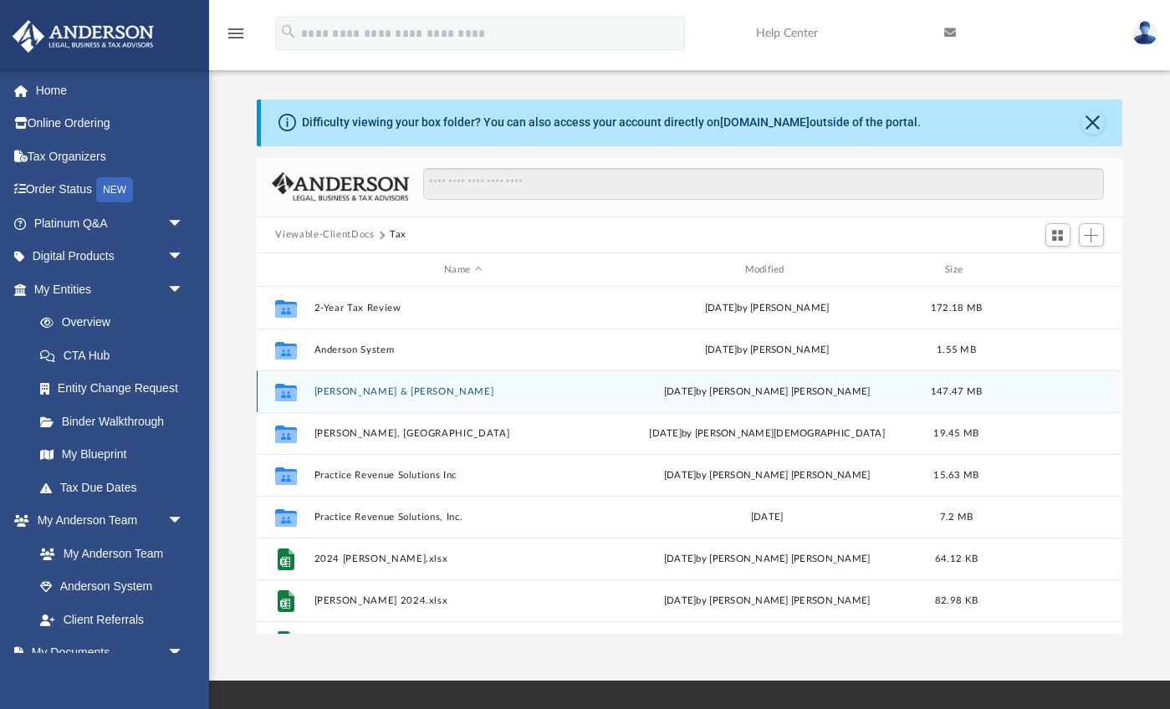
click at [372, 386] on button "McDuff, Gary Shiloh & Amber" at bounding box center [462, 391] width 297 height 11
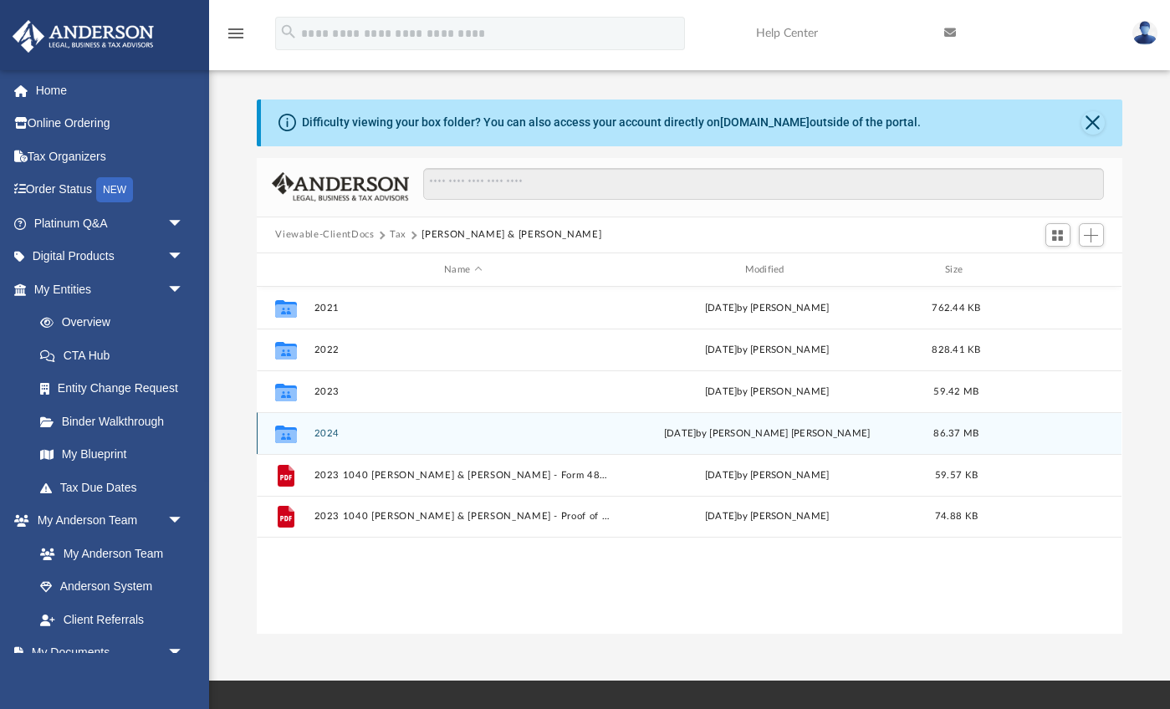
click at [332, 431] on button "2024" at bounding box center [462, 433] width 297 height 11
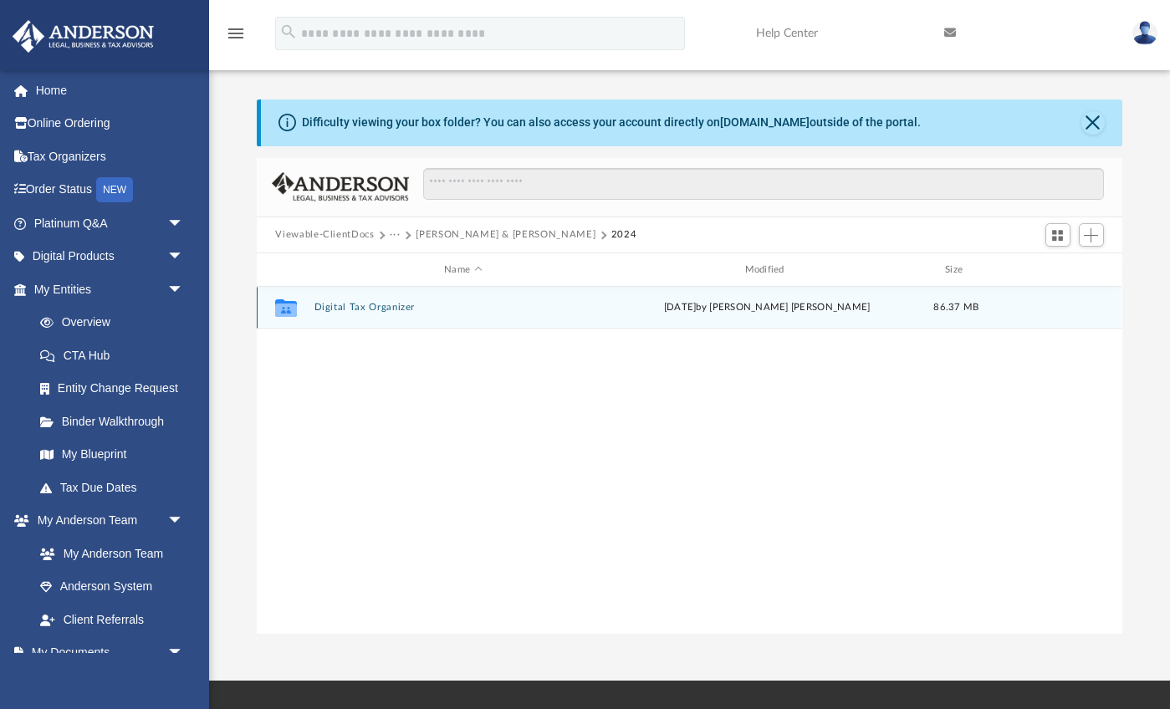
click at [365, 305] on button "Digital Tax Organizer" at bounding box center [462, 308] width 297 height 11
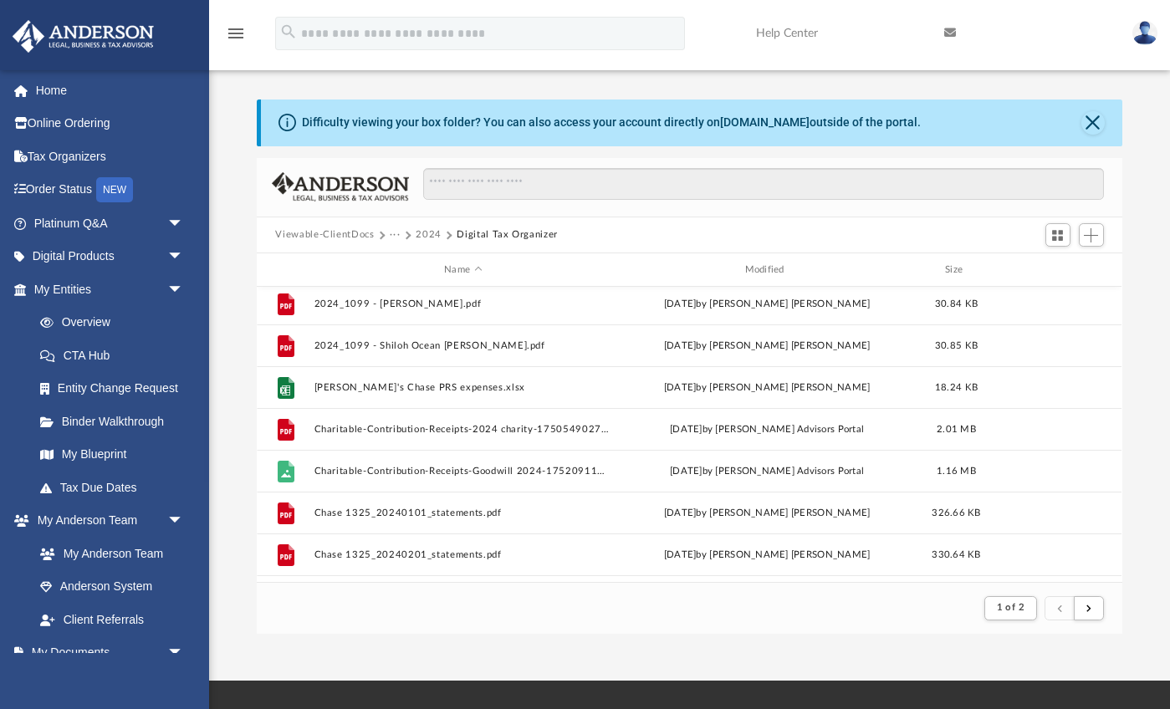
scroll to position [424, 0]
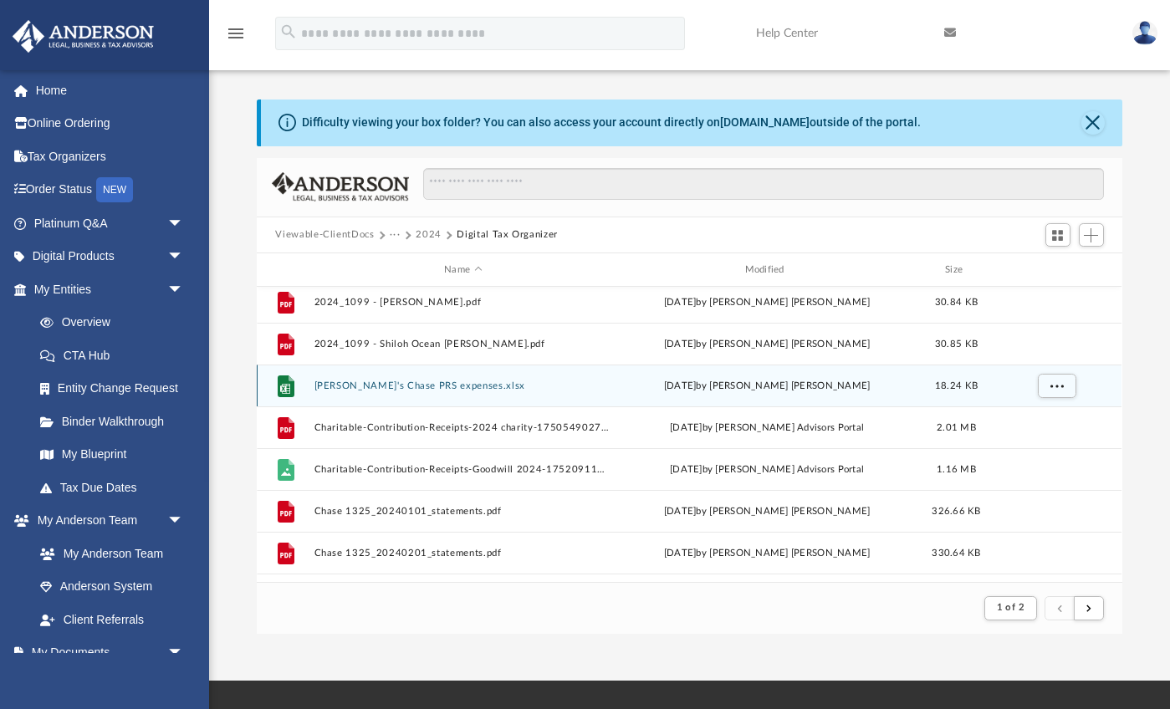
click at [410, 383] on button "Amber's Chase PRS expenses.xlsx" at bounding box center [462, 385] width 297 height 11
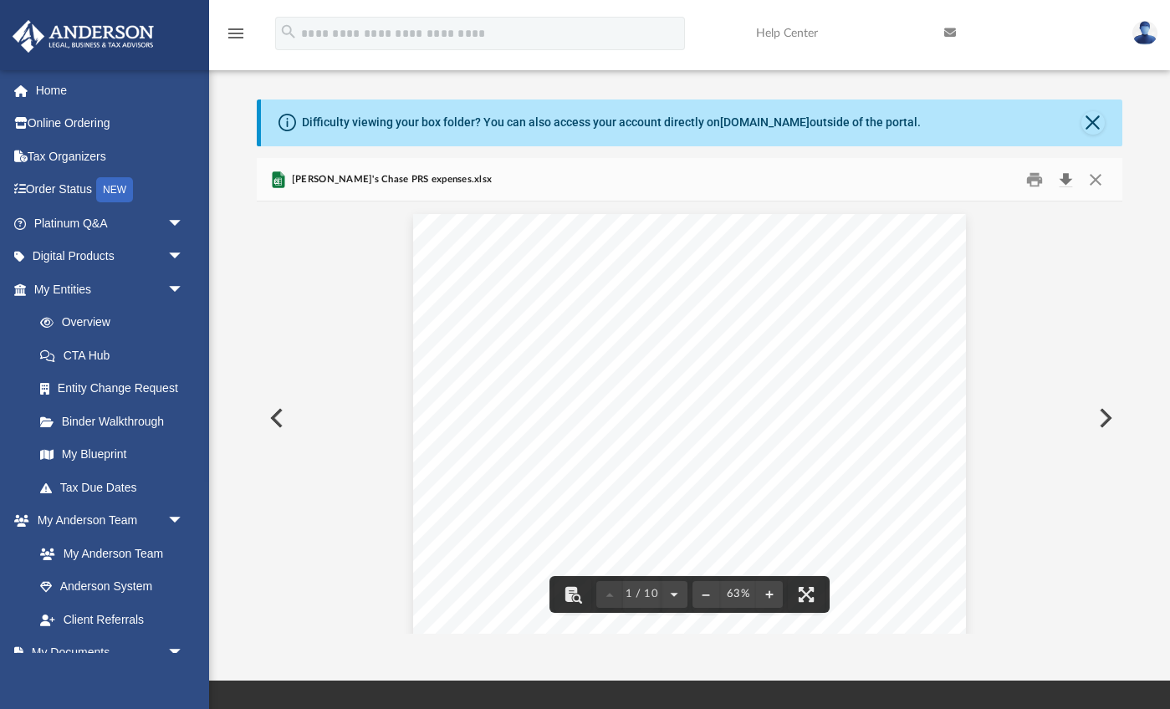
click at [1062, 176] on button "Download" at bounding box center [1066, 179] width 30 height 26
